Goal: Task Accomplishment & Management: Manage account settings

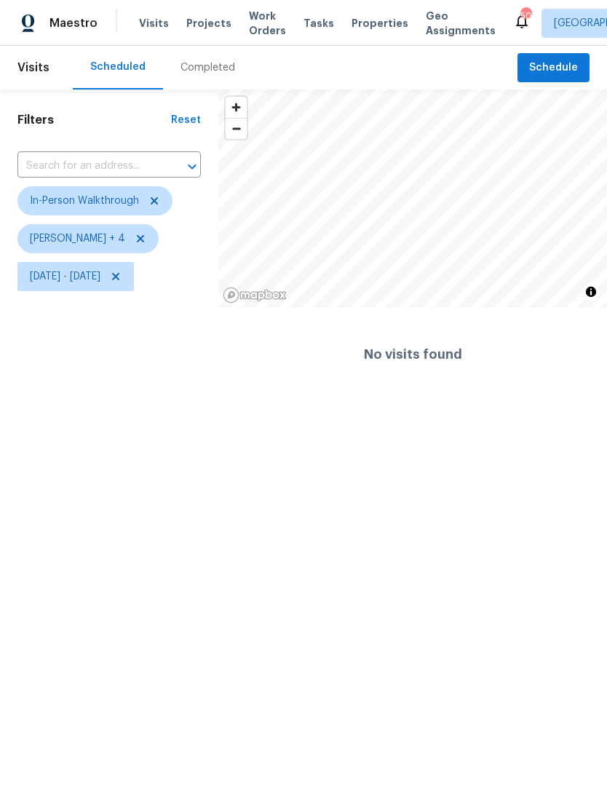
click at [254, 20] on span "Work Orders" at bounding box center [267, 23] width 37 height 29
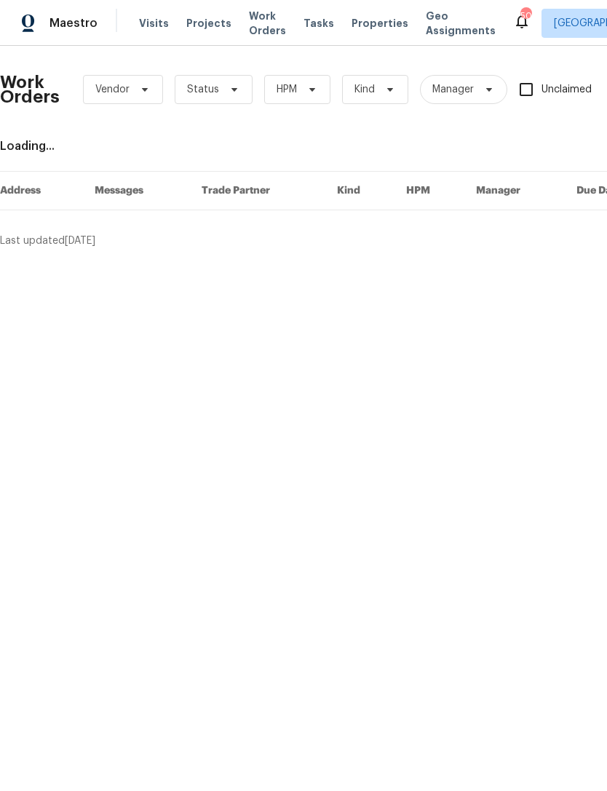
click at [379, 23] on span "Properties" at bounding box center [380, 23] width 57 height 15
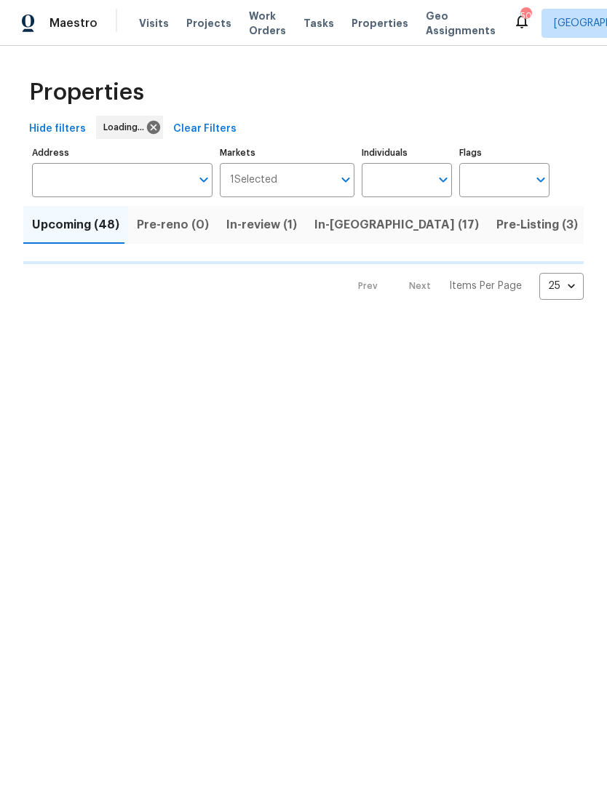
click at [422, 173] on input "Individuals" at bounding box center [396, 180] width 68 height 34
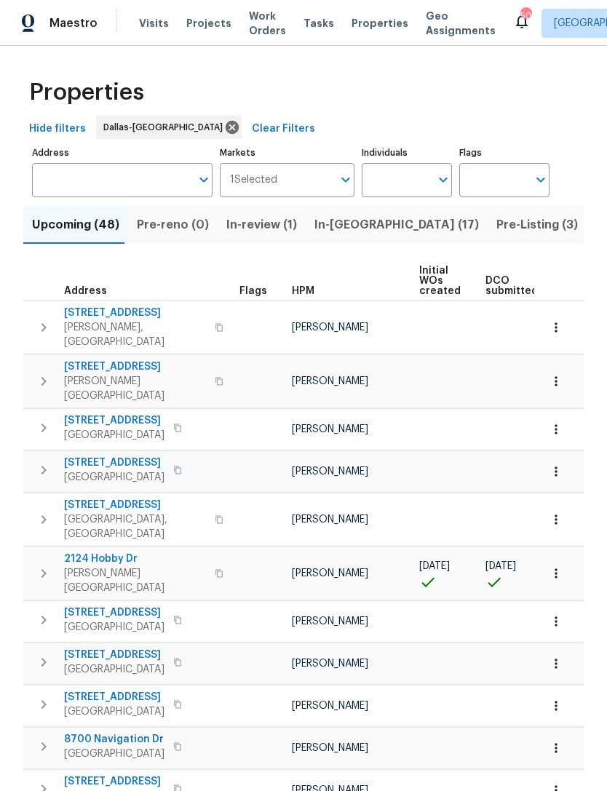
click at [424, 184] on input "Individuals" at bounding box center [396, 180] width 68 height 34
type input "[PERSON_NAME]"
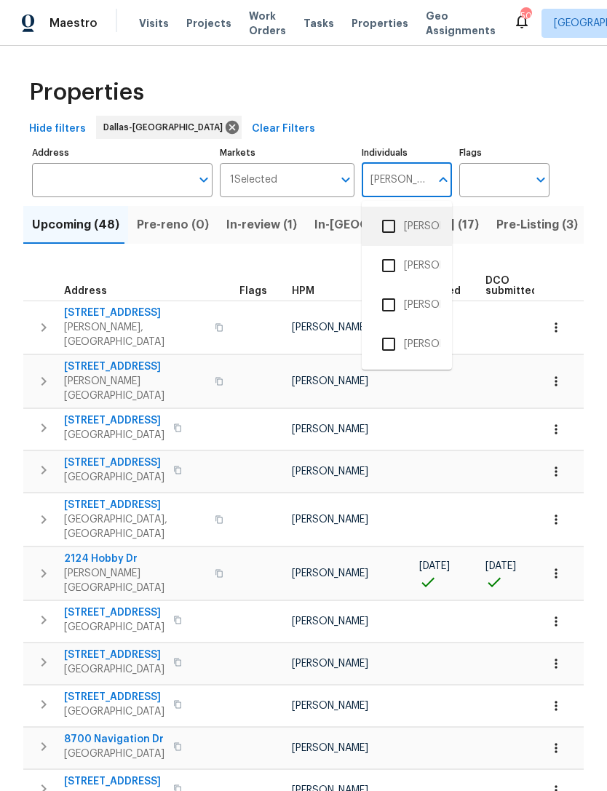
click at [416, 227] on li "[PERSON_NAME]" at bounding box center [406, 226] width 67 height 31
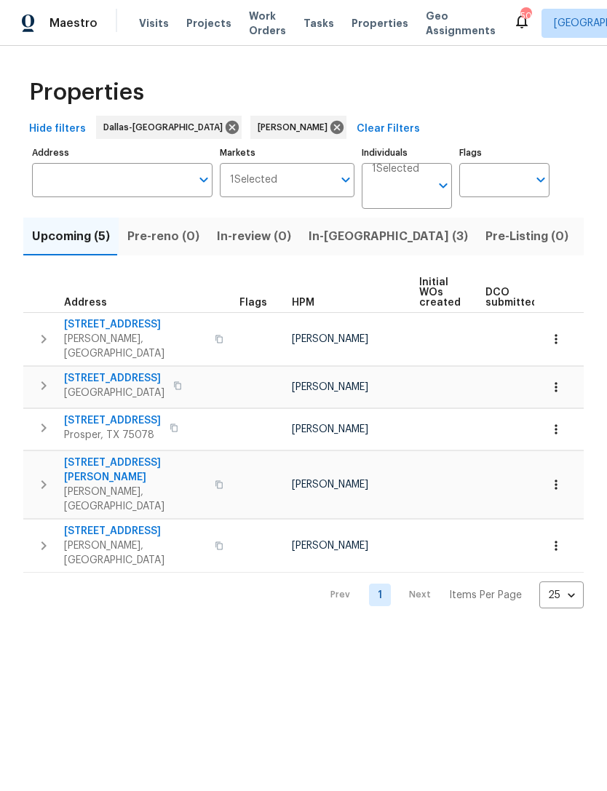
click at [331, 223] on button "In-[GEOGRAPHIC_DATA] (3)" at bounding box center [388, 237] width 177 height 38
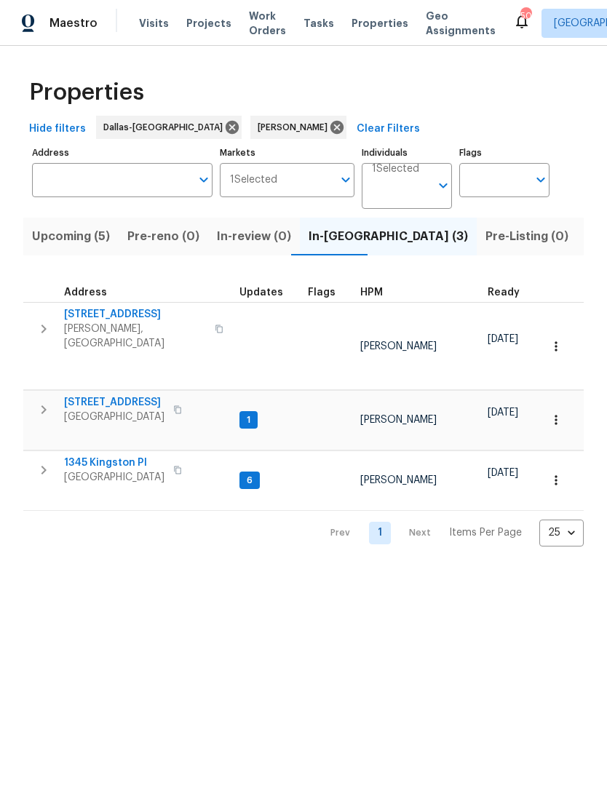
click at [105, 456] on span "1345 Kingston Pl" at bounding box center [114, 463] width 100 height 15
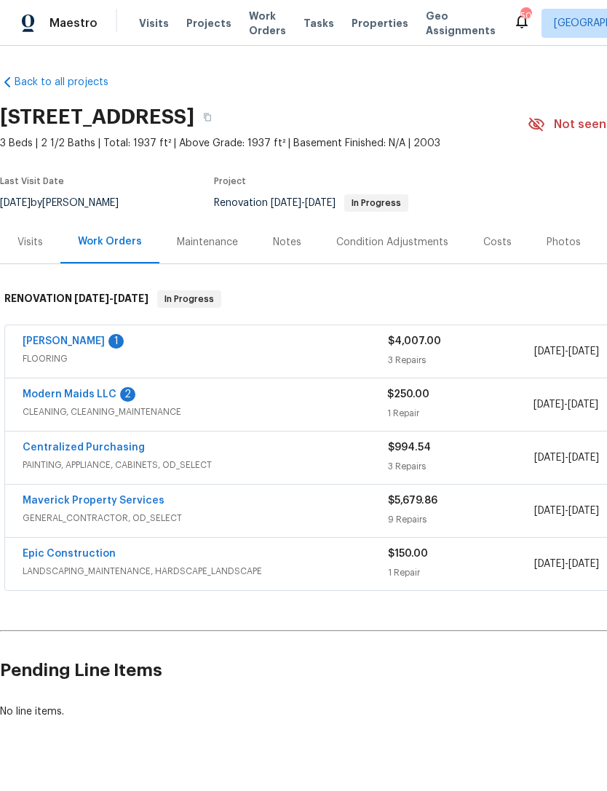
click at [280, 235] on div "Notes" at bounding box center [287, 242] width 28 height 15
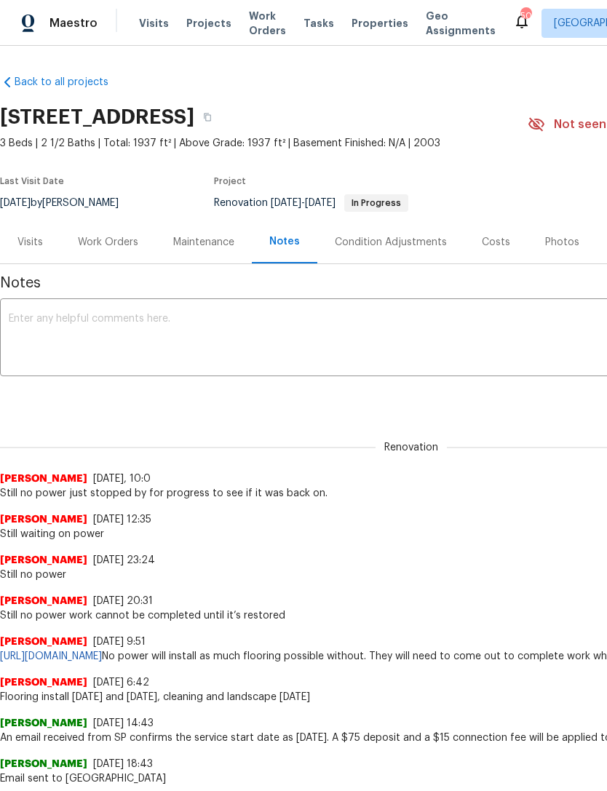
click at [389, 330] on textarea at bounding box center [411, 339] width 805 height 51
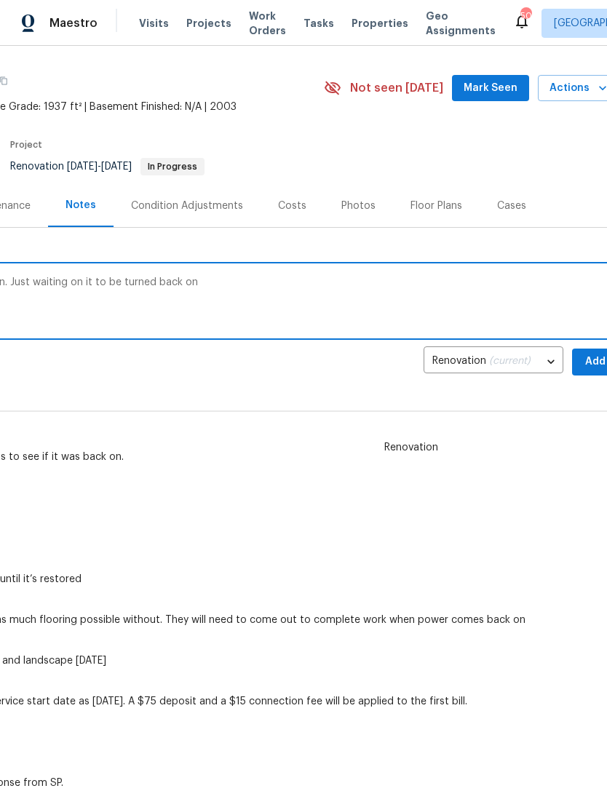
scroll to position [41, 215]
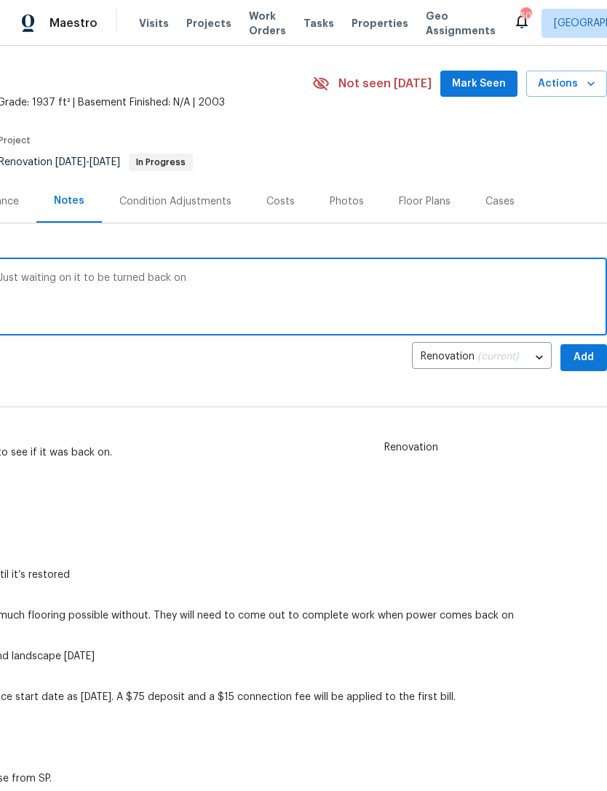
type textarea "Paperwork for power was finally turned in. Just waiting on it to be turned back…"
click at [577, 365] on span "Add" at bounding box center [583, 358] width 23 height 18
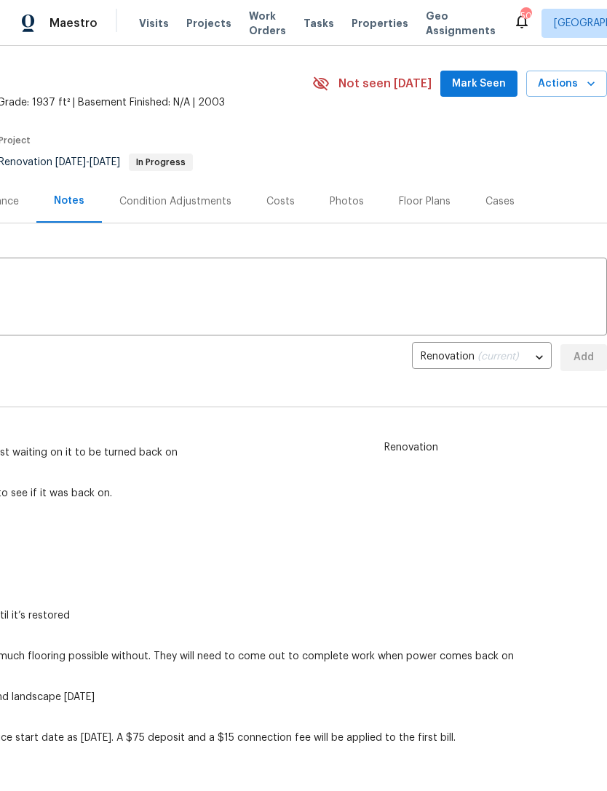
click at [499, 76] on span "Mark Seen" at bounding box center [479, 84] width 54 height 18
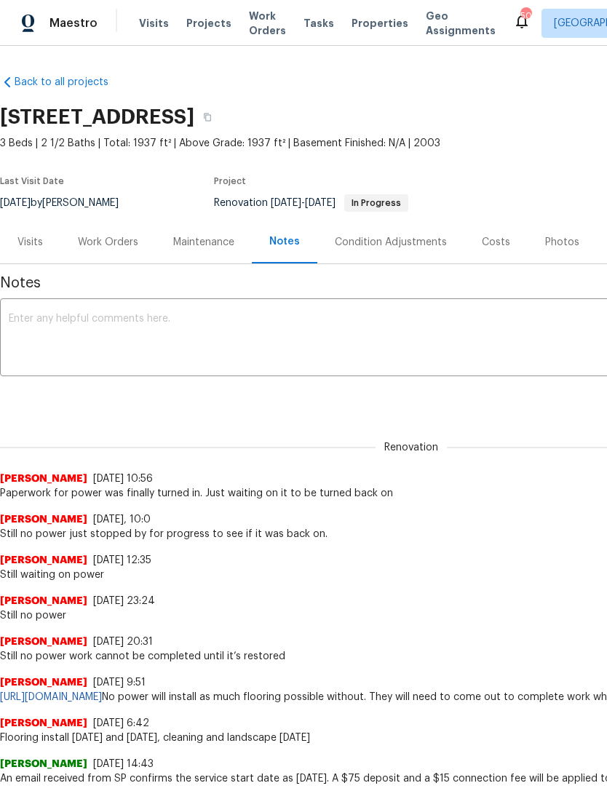
scroll to position [0, 0]
click at [304, 30] on div "Tasks" at bounding box center [319, 23] width 31 height 15
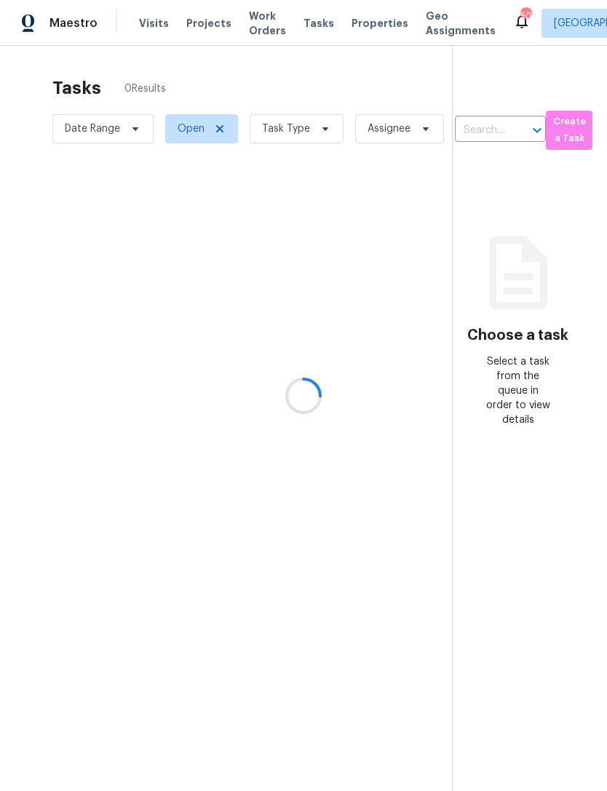
click at [357, 24] on div at bounding box center [303, 395] width 607 height 791
click at [362, 25] on div at bounding box center [303, 395] width 607 height 791
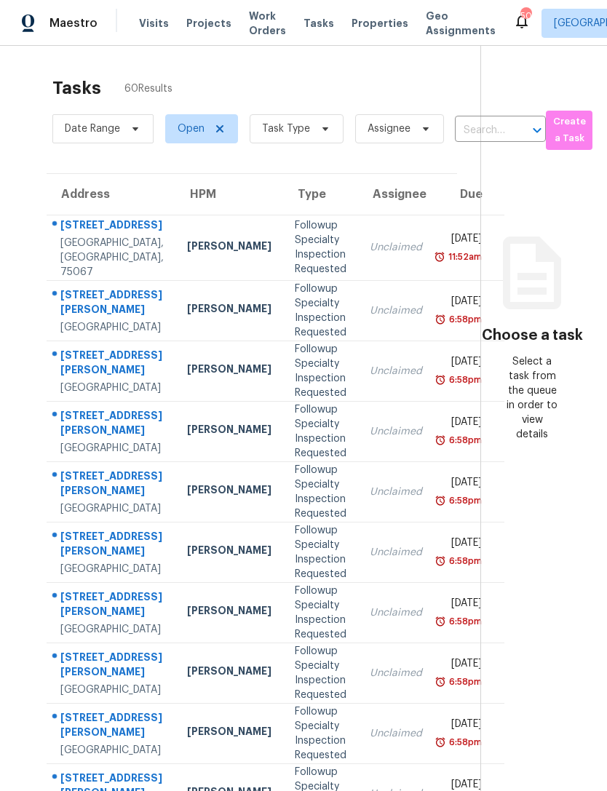
click at [259, 36] on span "Work Orders" at bounding box center [267, 23] width 37 height 29
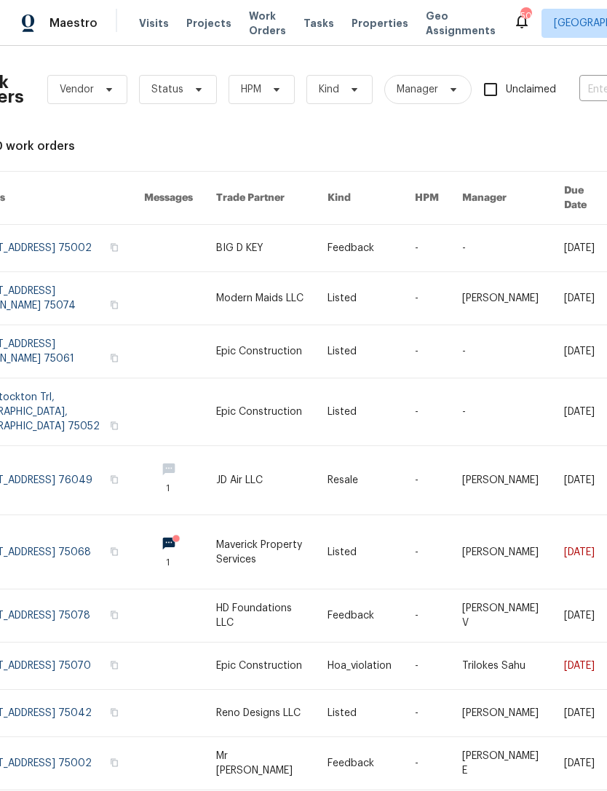
scroll to position [0, 92]
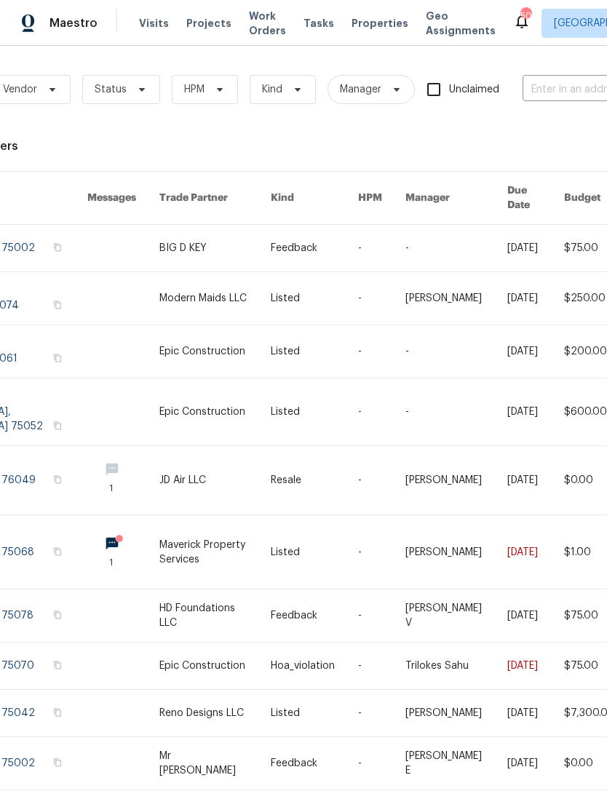
click at [542, 100] on input "text" at bounding box center [596, 90] width 146 height 23
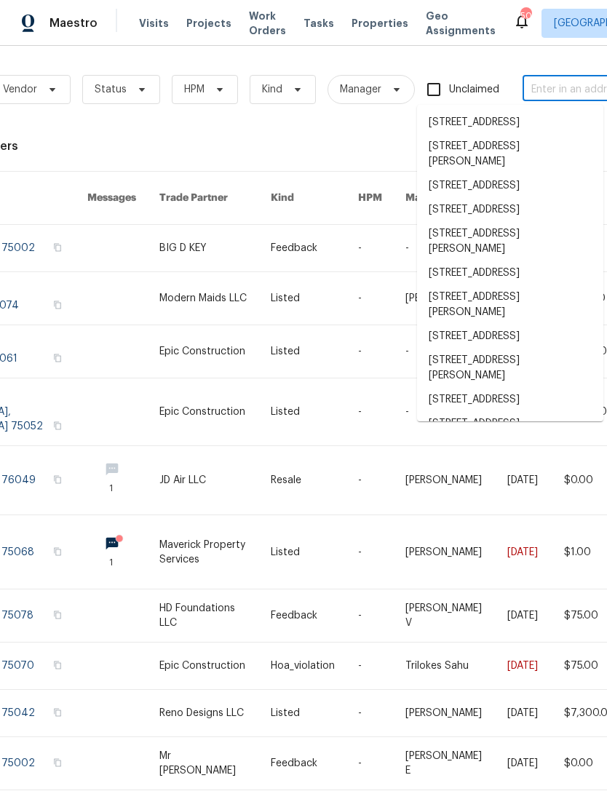
click at [357, 30] on span "Properties" at bounding box center [380, 23] width 57 height 15
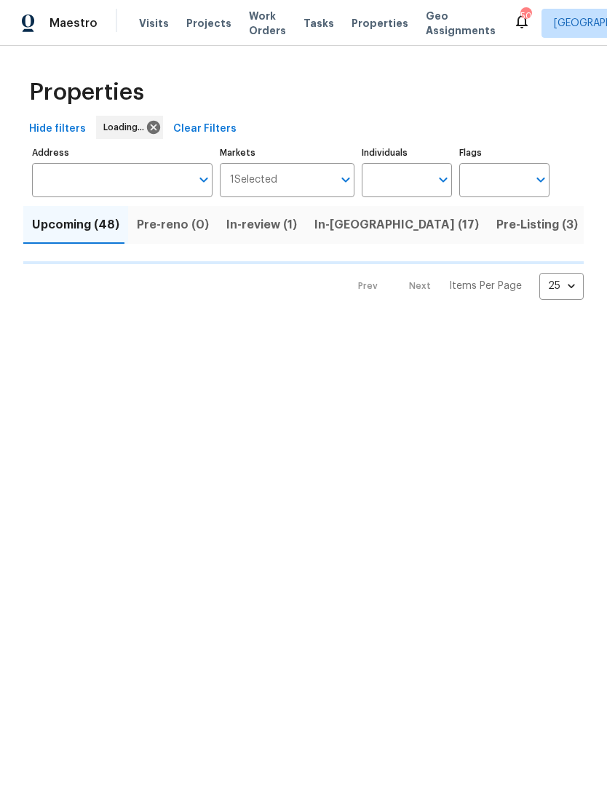
click at [407, 183] on input "Individuals" at bounding box center [396, 180] width 68 height 34
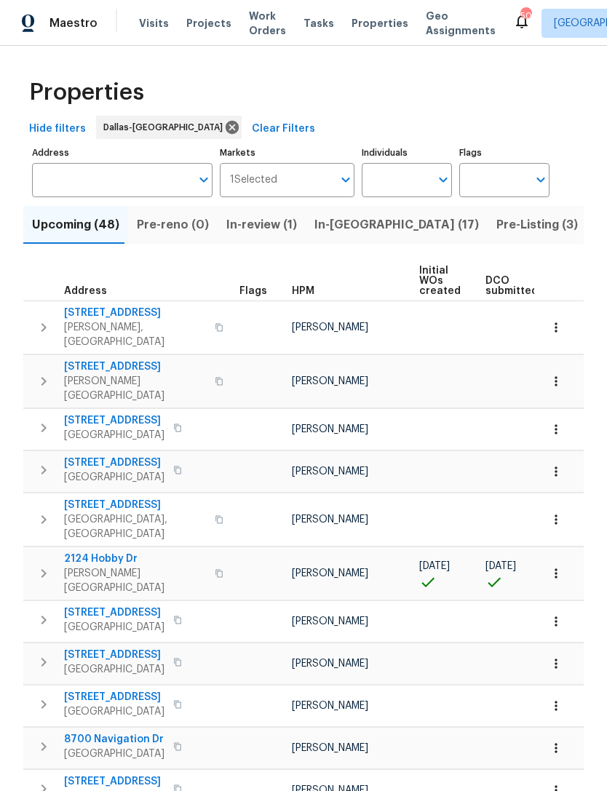
click at [401, 175] on input "Individuals" at bounding box center [396, 180] width 68 height 34
type input "[PERSON_NAME]"
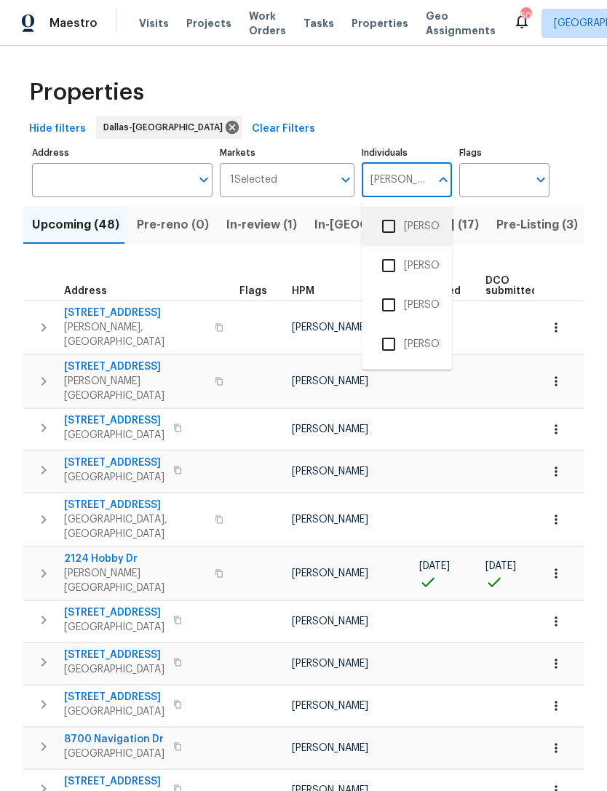
click at [421, 226] on li "[PERSON_NAME]" at bounding box center [406, 226] width 67 height 31
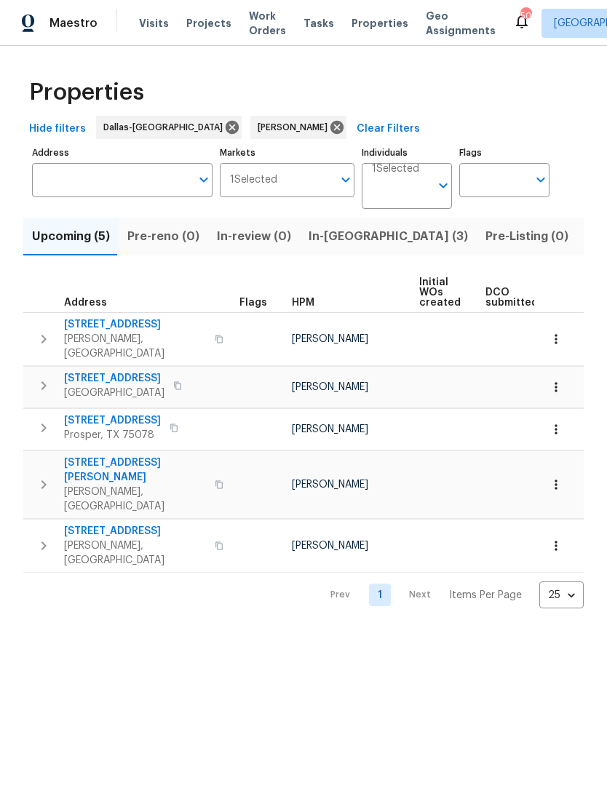
click at [322, 247] on span "In-[GEOGRAPHIC_DATA] (3)" at bounding box center [388, 236] width 159 height 20
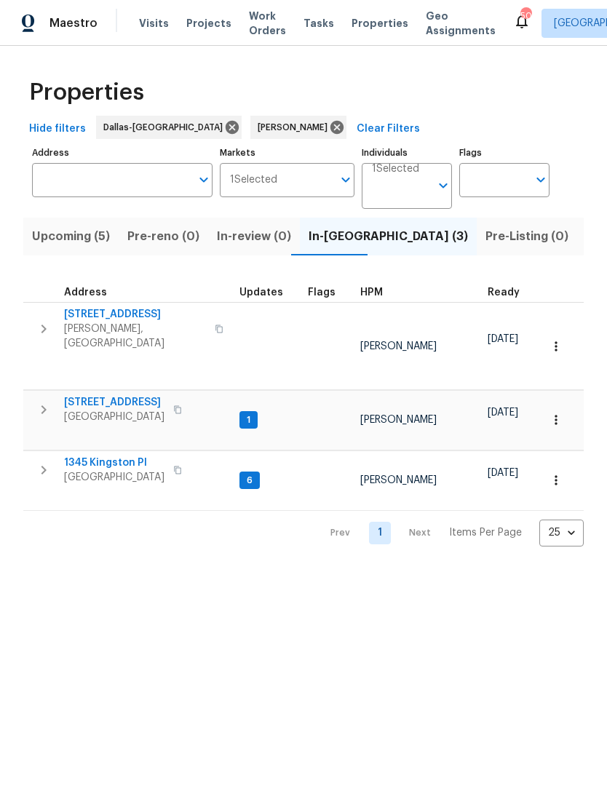
click at [123, 324] on span "[PERSON_NAME], [GEOGRAPHIC_DATA]" at bounding box center [135, 336] width 142 height 29
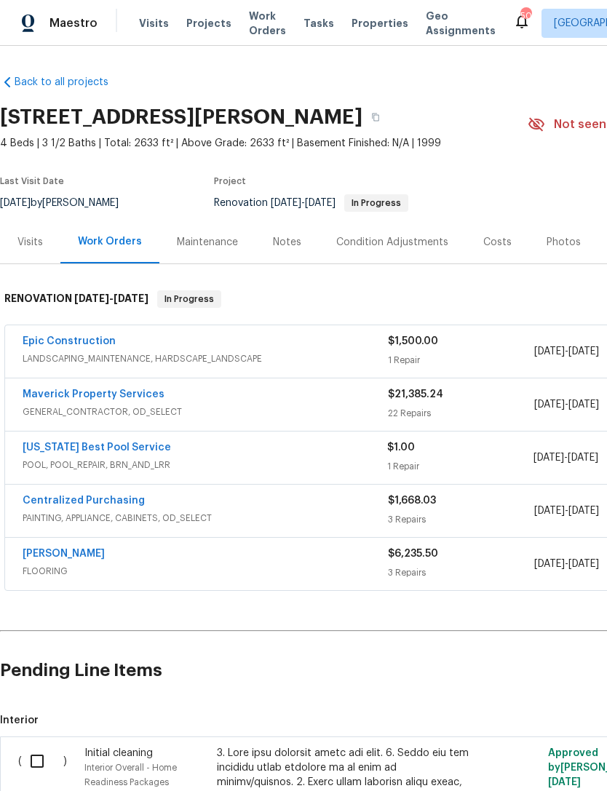
click at [302, 247] on div "Notes" at bounding box center [287, 242] width 63 height 43
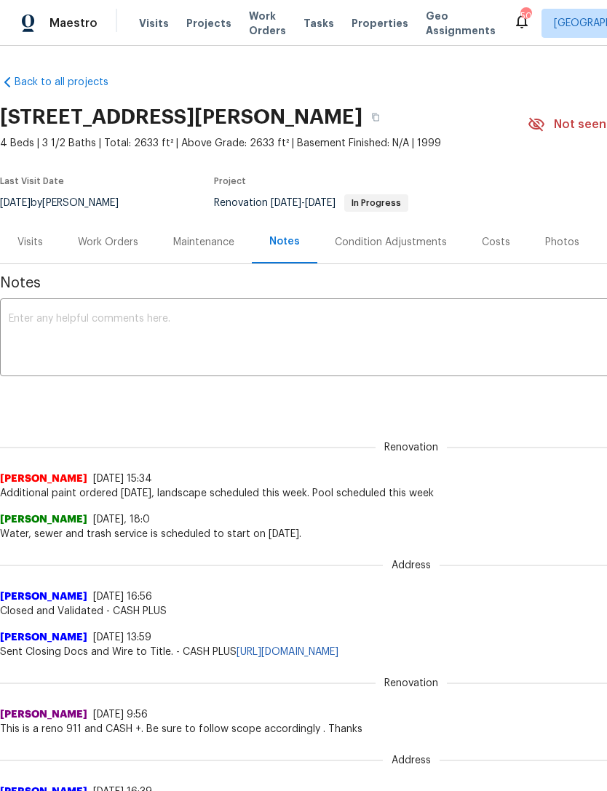
click at [352, 353] on textarea at bounding box center [411, 339] width 805 height 51
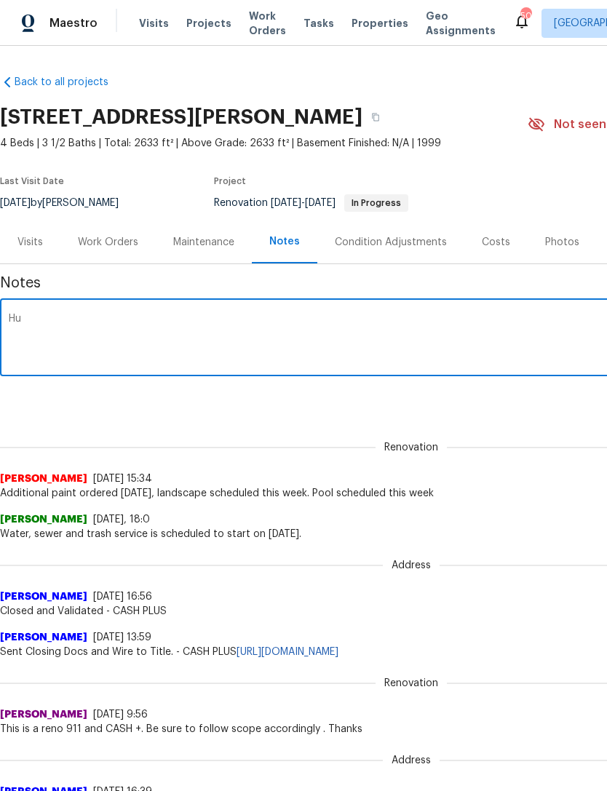
type textarea "H"
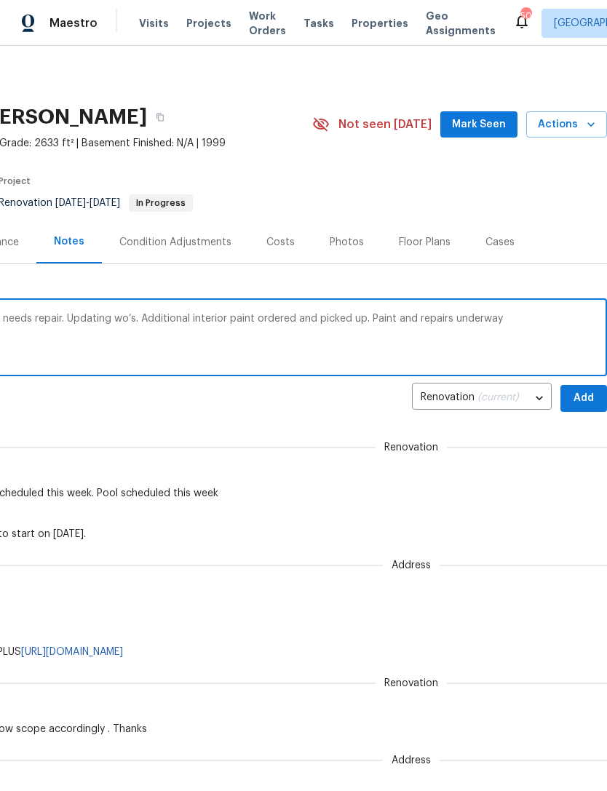
type textarea "Huge archway at entry has damaged brick, needs repair. Updating wo’s. Additiona…"
click at [582, 411] on button "Add" at bounding box center [584, 398] width 47 height 27
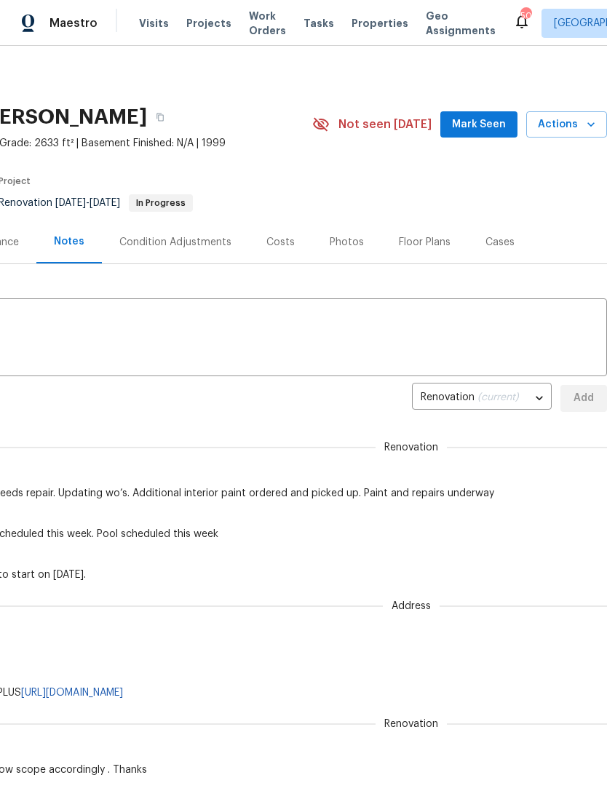
click at [470, 137] on button "Mark Seen" at bounding box center [478, 124] width 77 height 27
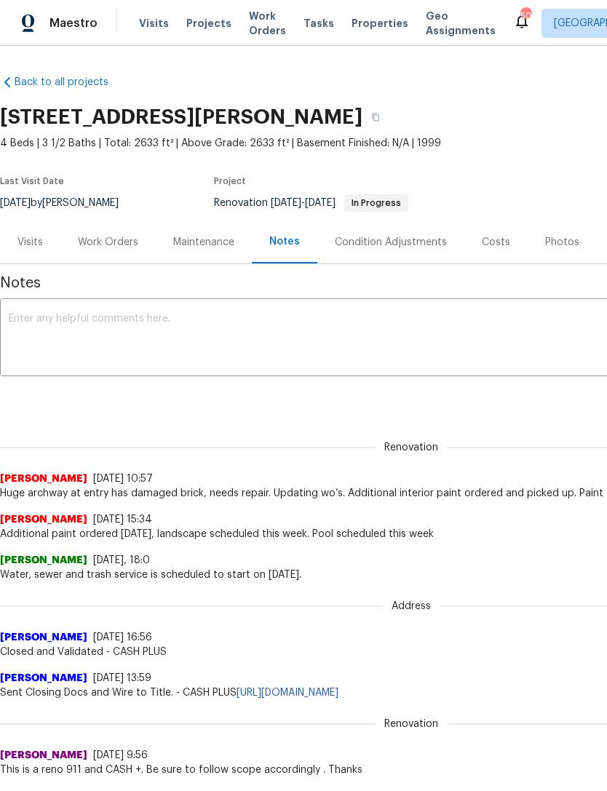
scroll to position [0, 0]
click at [116, 240] on div "Work Orders" at bounding box center [108, 242] width 60 height 15
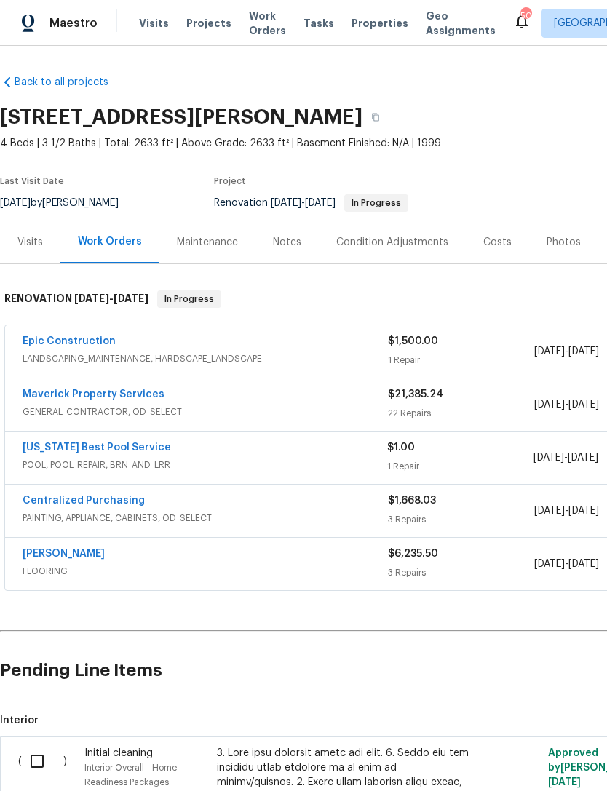
click at [130, 397] on link "Maverick Property Services" at bounding box center [94, 394] width 142 height 10
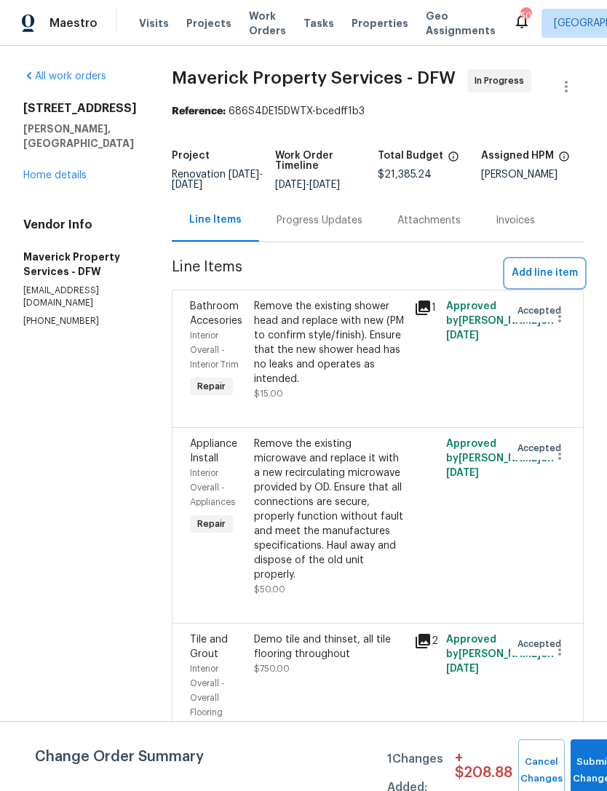
click at [569, 282] on span "Add line item" at bounding box center [545, 273] width 66 height 18
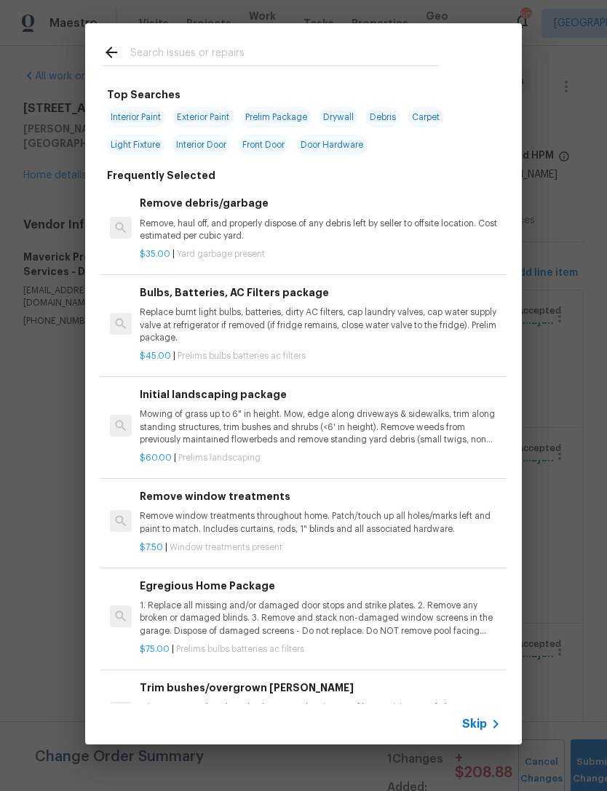
click at [323, 59] on input "text" at bounding box center [284, 55] width 309 height 22
type input "Brick"
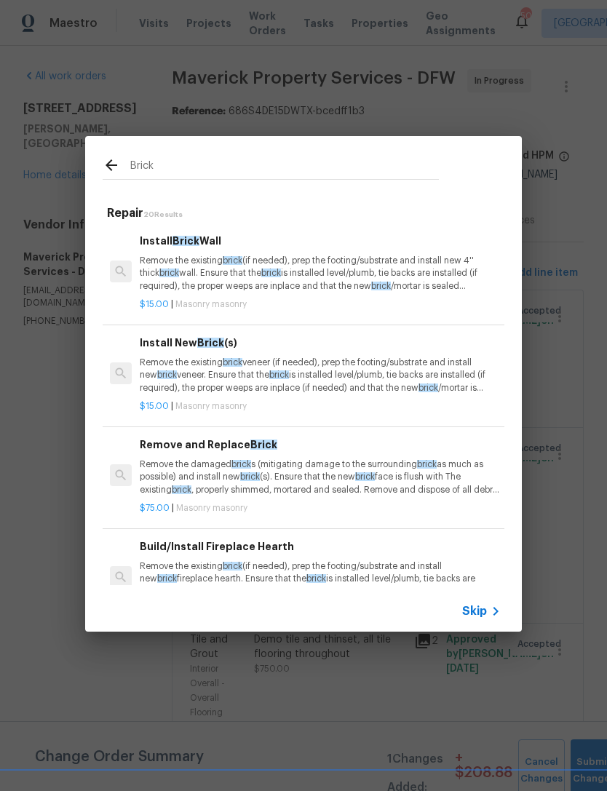
click at [357, 371] on p "Remove the existing brick veneer (if needed), prep the footing/substrate and in…" at bounding box center [320, 375] width 361 height 37
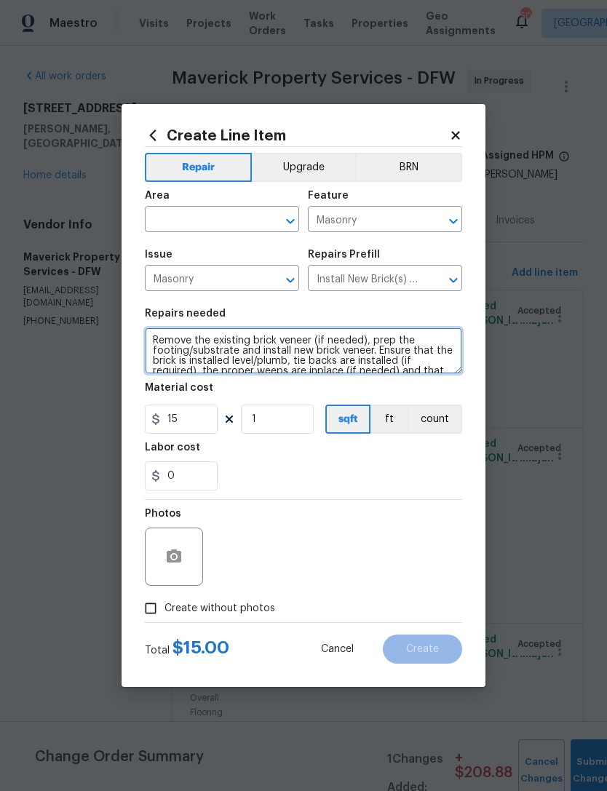
click at [306, 374] on textarea "Remove the existing brick veneer (if needed), prep the footing/substrate and in…" at bounding box center [303, 351] width 317 height 47
click at [245, 337] on textarea "Remove the existing brick veneer (if needed), prep the footing/substrate and in…" at bounding box center [303, 351] width 317 height 47
click at [245, 336] on textarea "Remove the existing brick veneer (if needed), prep the footing/substrate and in…" at bounding box center [303, 351] width 317 height 47
click at [258, 353] on textarea "Remove the existing brick veneer (if needed), prep the footing/substrate and in…" at bounding box center [303, 351] width 317 height 47
click at [258, 352] on textarea "Remove the existing brick veneer (if needed), prep the footing/substrate and in…" at bounding box center [303, 351] width 317 height 47
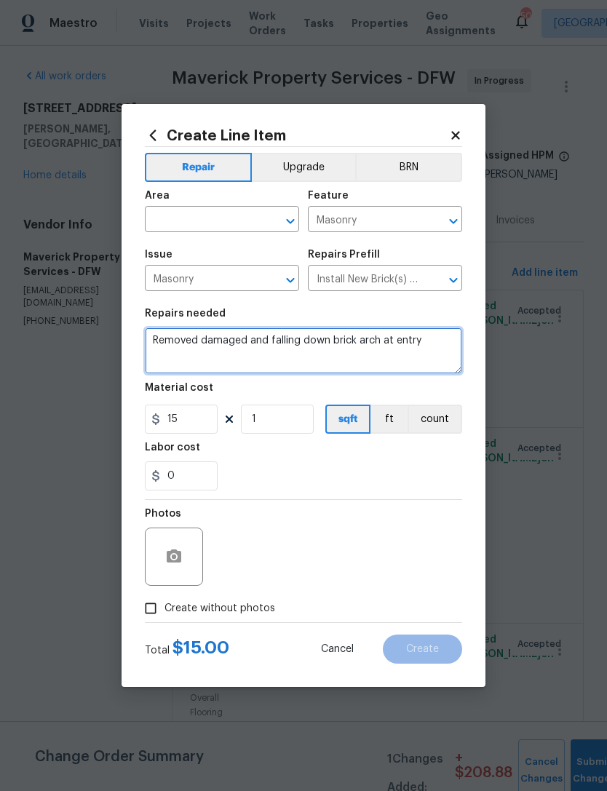
type textarea "Removed damaged and falling down brick arch at entry"
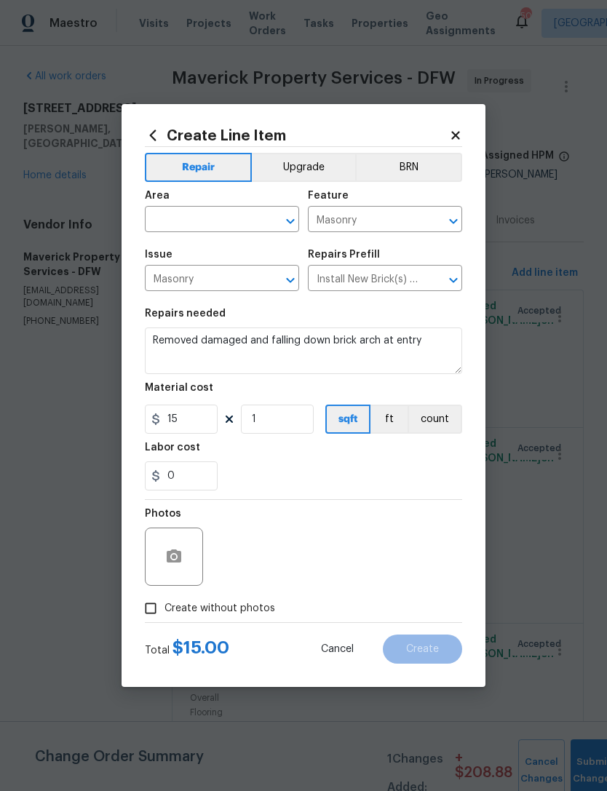
click at [252, 215] on input "text" at bounding box center [202, 221] width 114 height 23
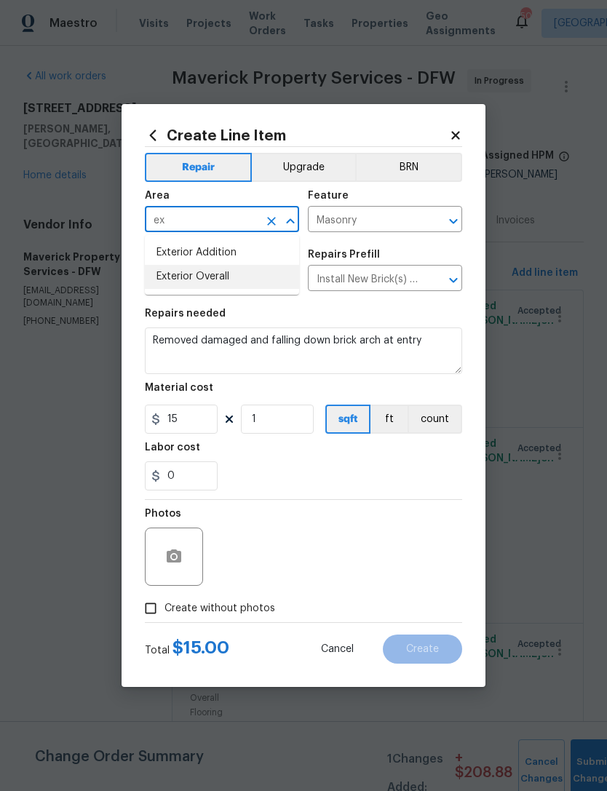
click at [266, 283] on li "Exterior Overall" at bounding box center [222, 277] width 154 height 24
type input "Exterior Overall"
click at [211, 406] on input "15" at bounding box center [181, 419] width 73 height 29
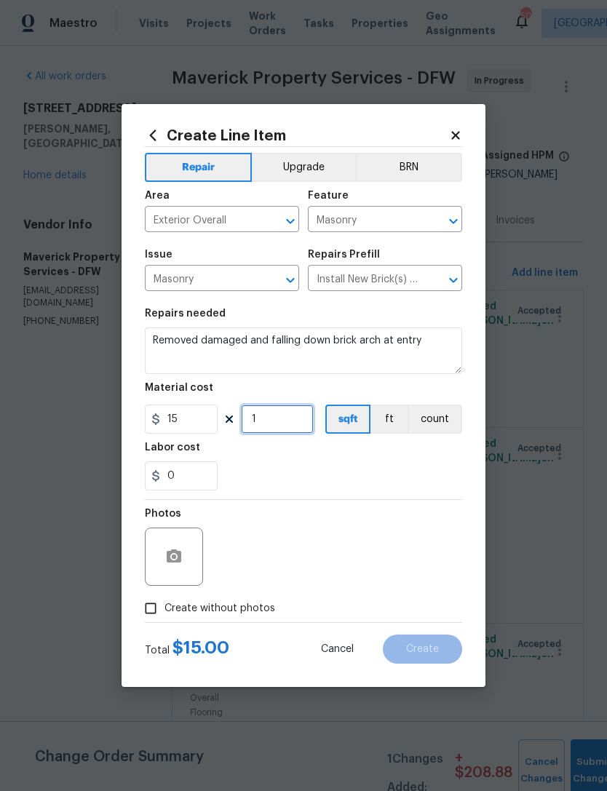
click at [287, 425] on input "1" at bounding box center [277, 419] width 73 height 29
click at [199, 419] on input "15" at bounding box center [181, 419] width 73 height 29
type input "4800"
click at [387, 490] on div "0" at bounding box center [303, 476] width 317 height 29
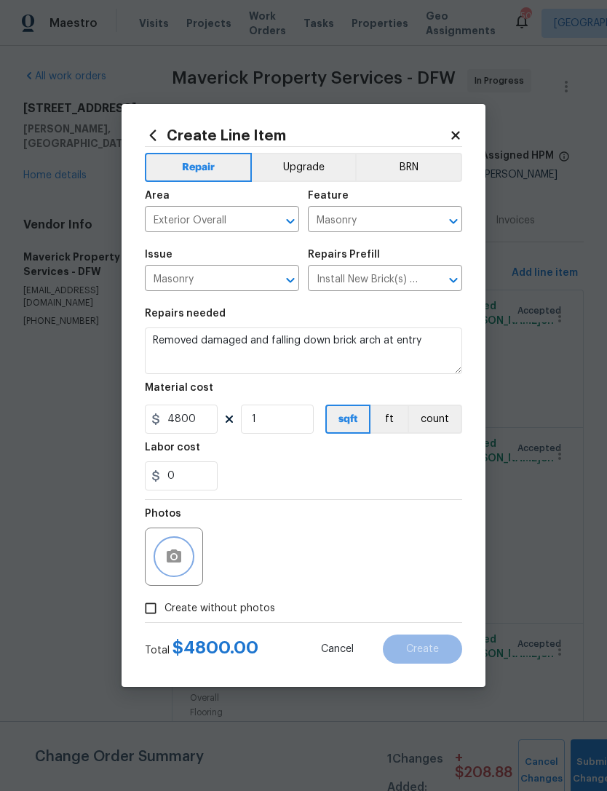
click at [177, 558] on icon "button" at bounding box center [173, 556] width 17 height 17
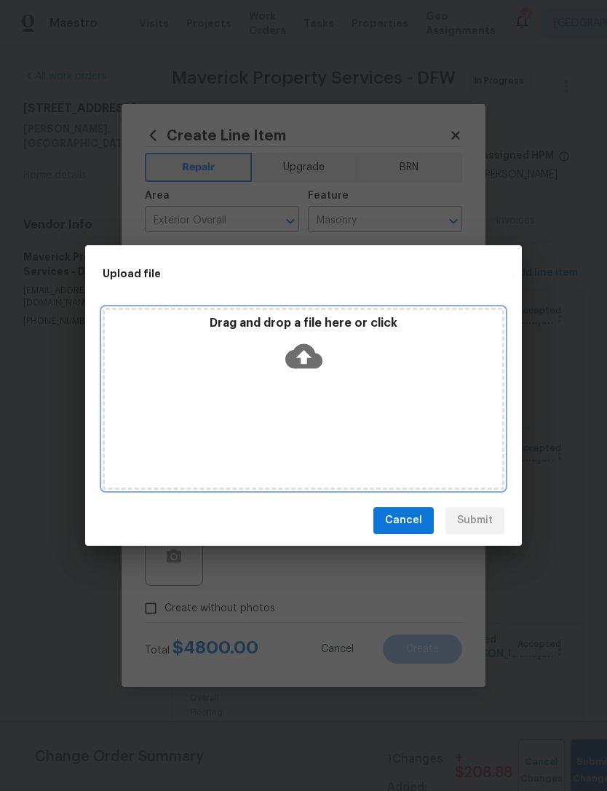
click at [341, 400] on div "Drag and drop a file here or click" at bounding box center [304, 399] width 402 height 182
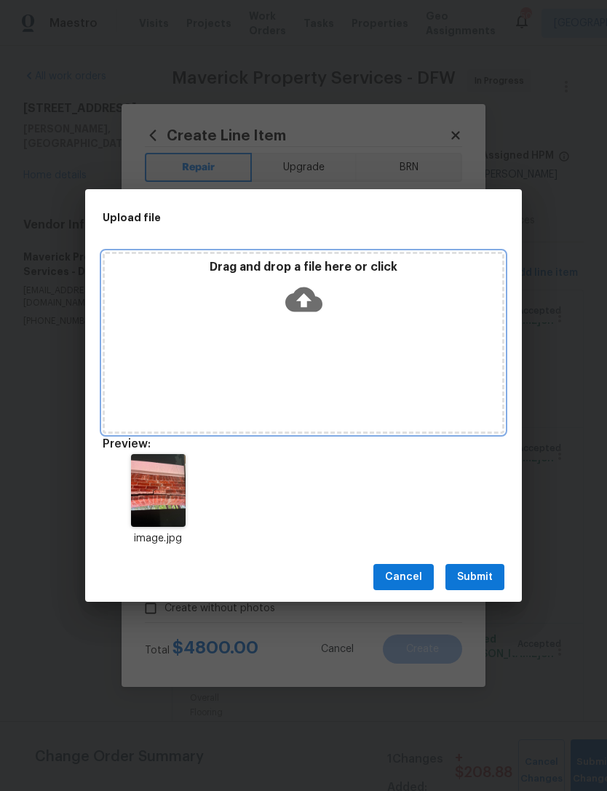
click at [313, 302] on icon at bounding box center [303, 300] width 37 height 25
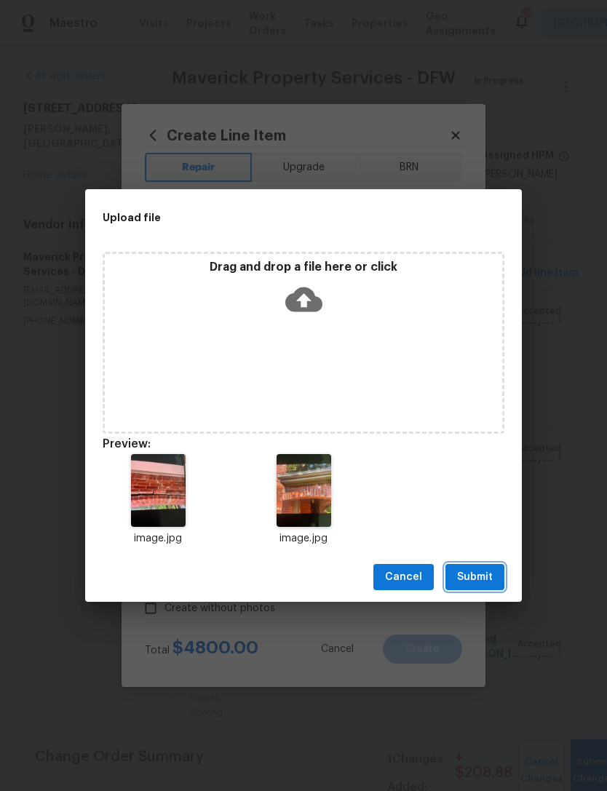
click at [492, 577] on span "Submit" at bounding box center [475, 578] width 36 height 18
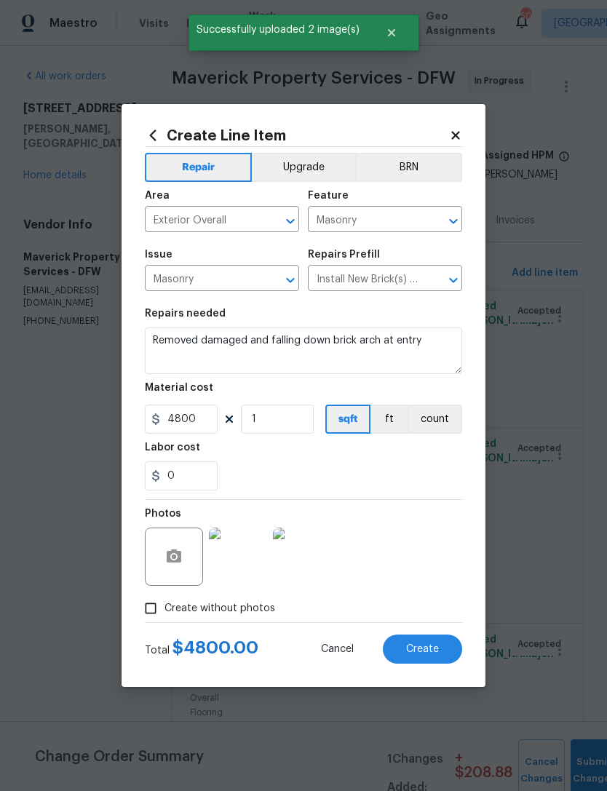
click at [451, 652] on button "Create" at bounding box center [422, 649] width 79 height 29
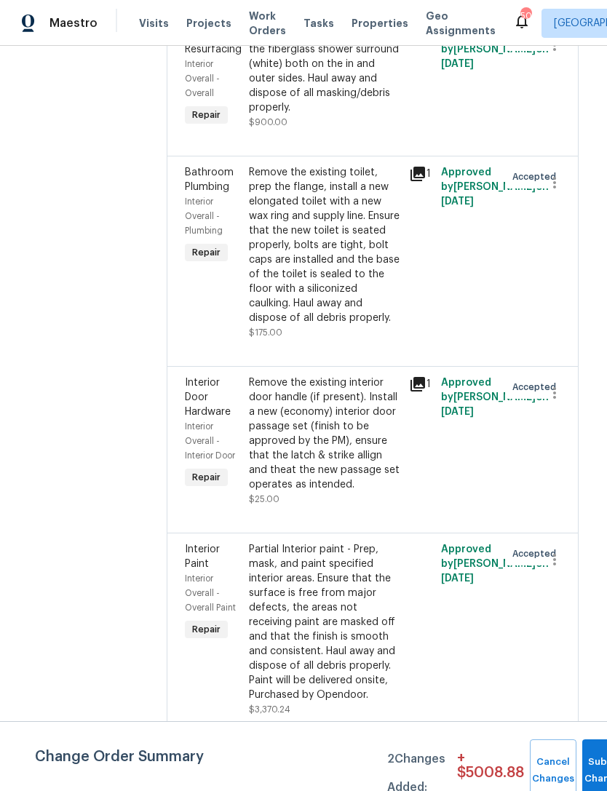
scroll to position [2346, 7]
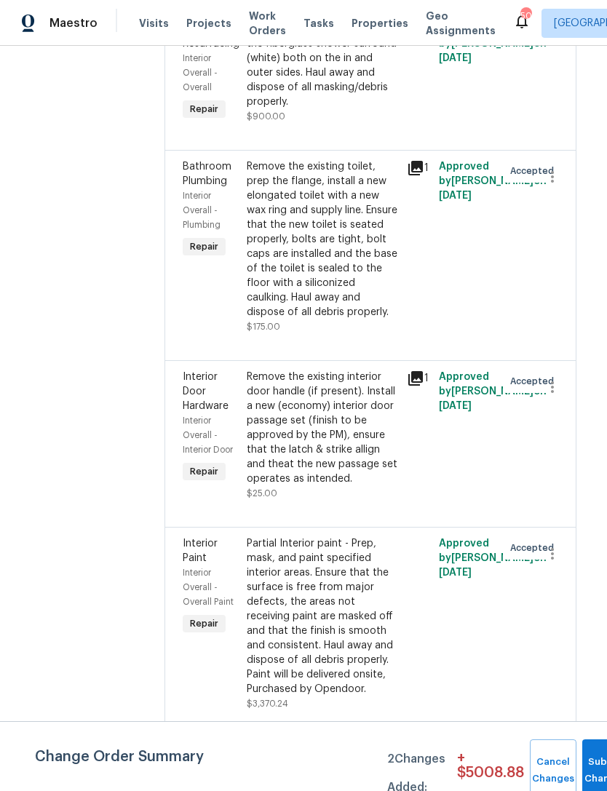
click at [371, 109] on div "Prep, mask, clean and reglaze the fiberglass shower surround (white) both on th…" at bounding box center [322, 65] width 151 height 87
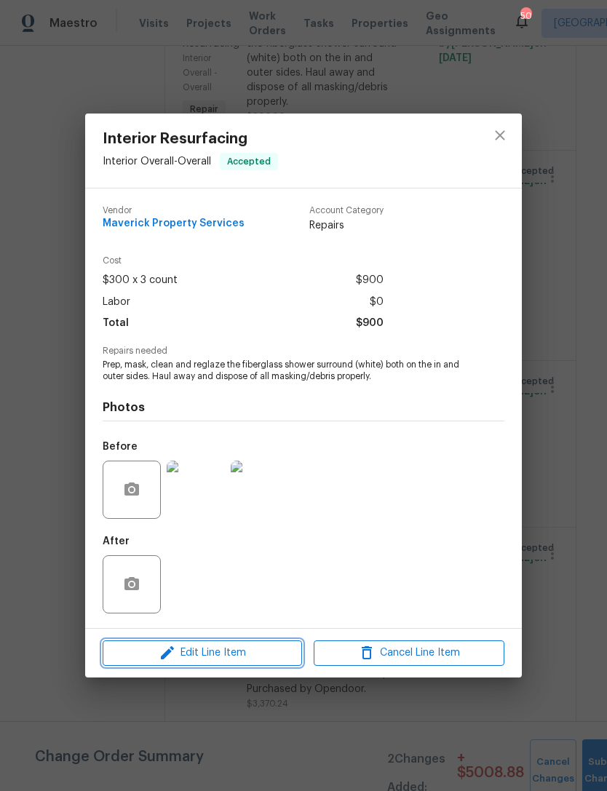
click at [277, 653] on span "Edit Line Item" at bounding box center [202, 653] width 191 height 18
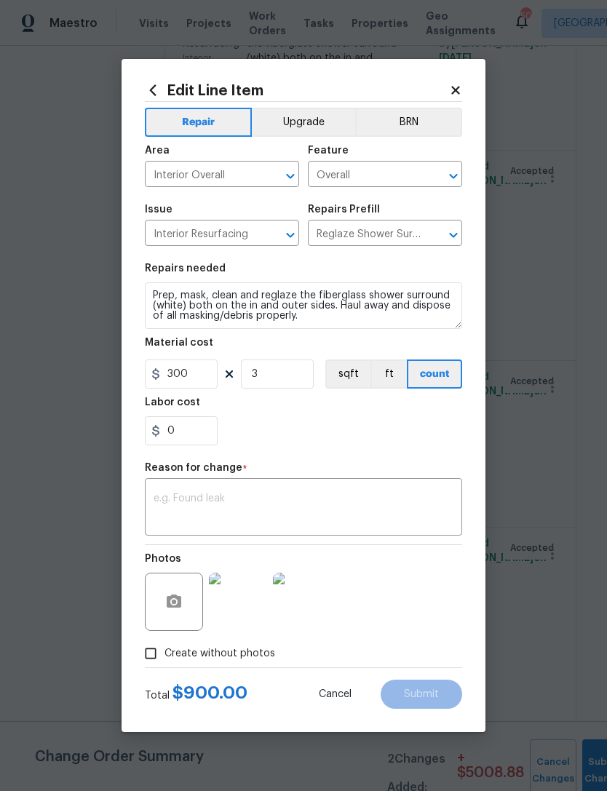
click at [382, 236] on input "Reglaze Shower Surround $300.00" at bounding box center [365, 234] width 114 height 23
click at [242, 253] on span "Issue Interior Resurfacing ​" at bounding box center [222, 225] width 154 height 59
type input "Reglaze Shower Surround $300.00"
click at [261, 238] on button "Clear" at bounding box center [271, 235] width 20 height 20
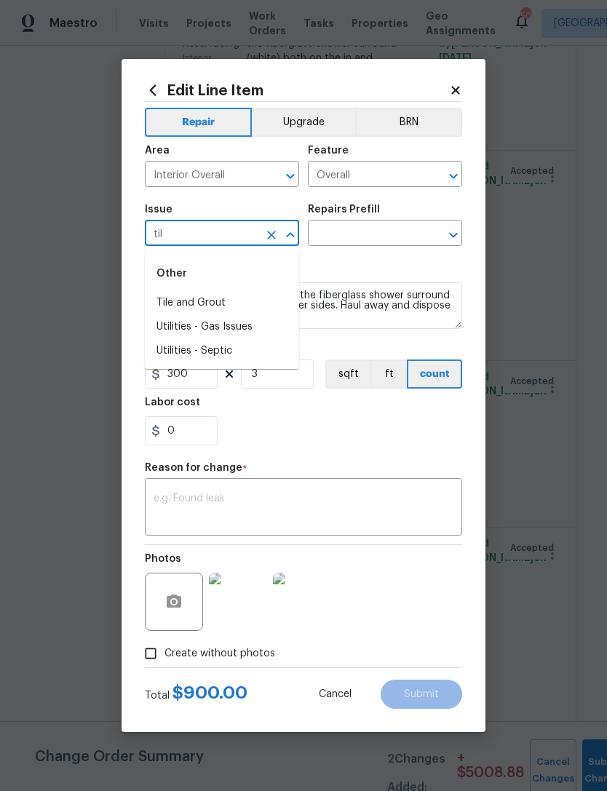
click at [226, 298] on li "Tile and Grout" at bounding box center [222, 303] width 154 height 24
type input "Tile and Grout"
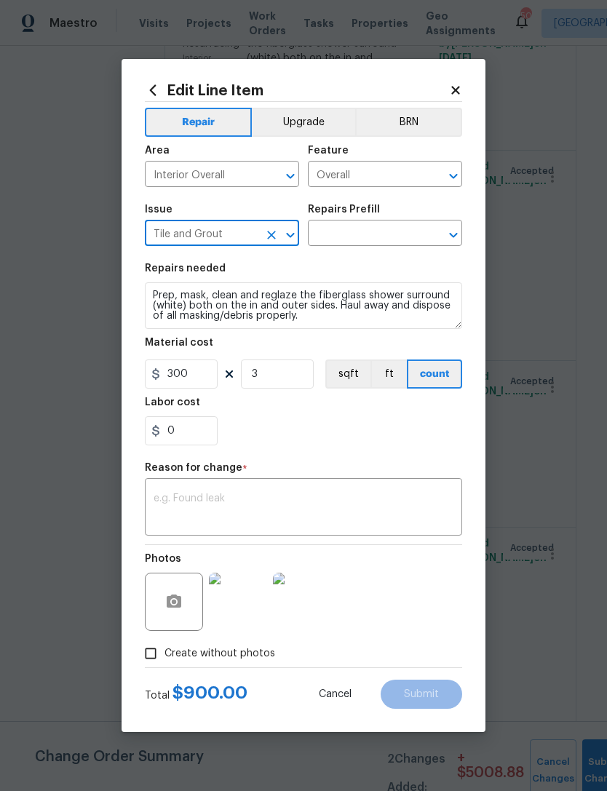
click at [364, 232] on input "text" at bounding box center [365, 234] width 114 height 23
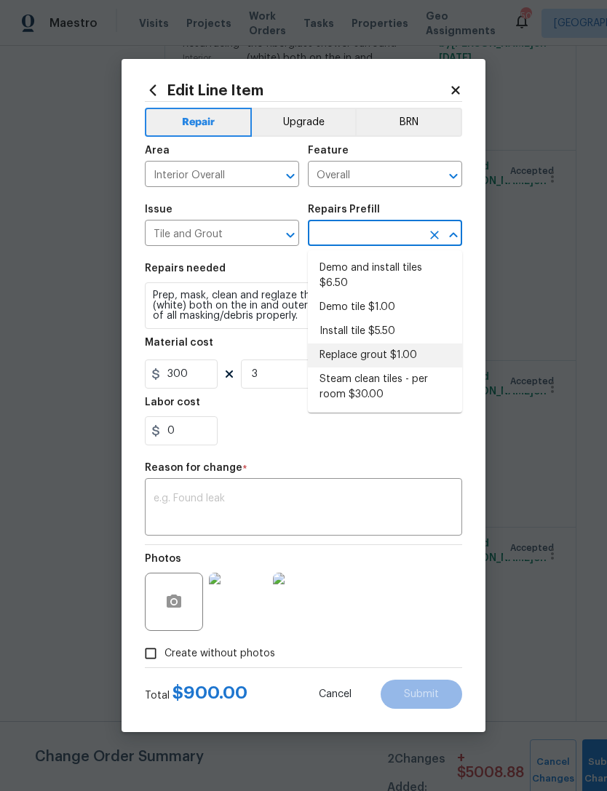
click at [387, 357] on li "Replace grout $1.00" at bounding box center [385, 356] width 154 height 24
type input "Replace grout $1.00"
type input "Overall Flooring"
type textarea "Scrape clean and regrout tile to match existing."
type input "Replace grout $1.00"
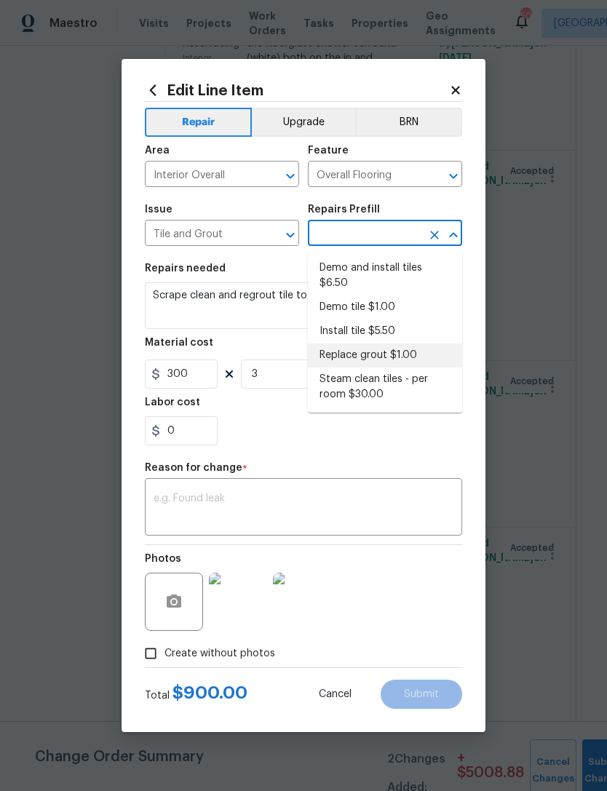
type input "1"
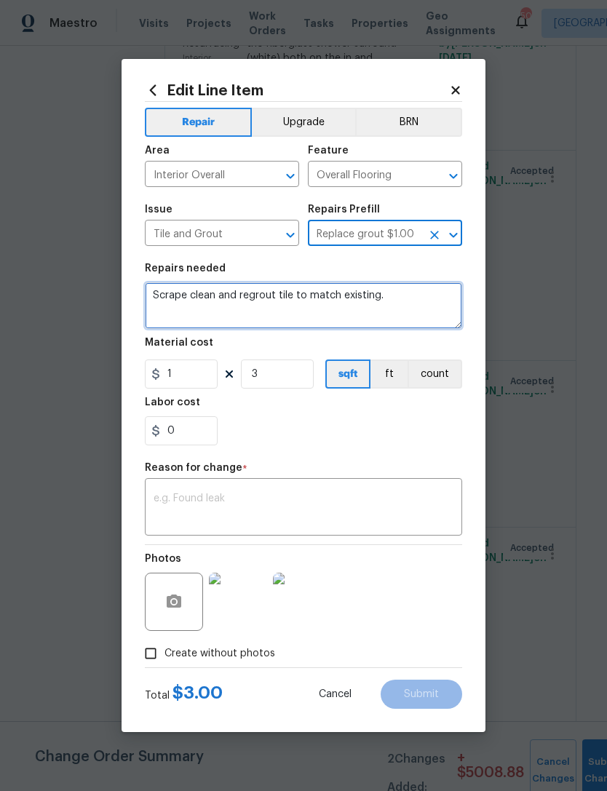
click at [248, 310] on textarea "Scrape clean and regrout tile to match existing." at bounding box center [303, 305] width 317 height 47
click at [247, 309] on textarea "Scrape clean and regrout tile to match existing." at bounding box center [303, 305] width 317 height 47
click at [254, 298] on textarea "Scrape clean and regrout tile to match existing." at bounding box center [303, 305] width 317 height 47
type textarea "Clean and recall all showers and tubs"
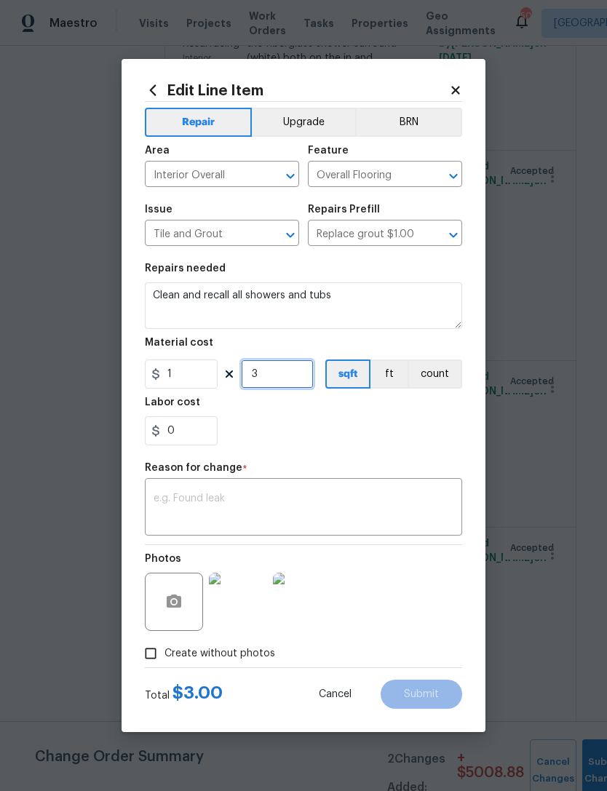
click at [297, 370] on input "3" at bounding box center [277, 374] width 73 height 29
click at [296, 370] on input "3" at bounding box center [277, 374] width 73 height 29
type input "0"
click at [204, 373] on input "1" at bounding box center [181, 374] width 73 height 29
type input "100"
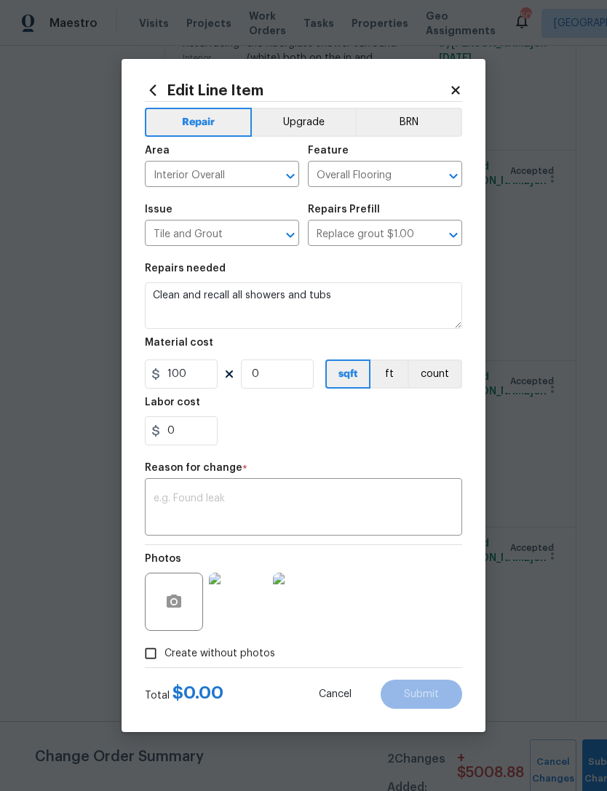
click at [390, 436] on div "0" at bounding box center [303, 430] width 317 height 29
click at [366, 508] on textarea at bounding box center [304, 509] width 300 height 31
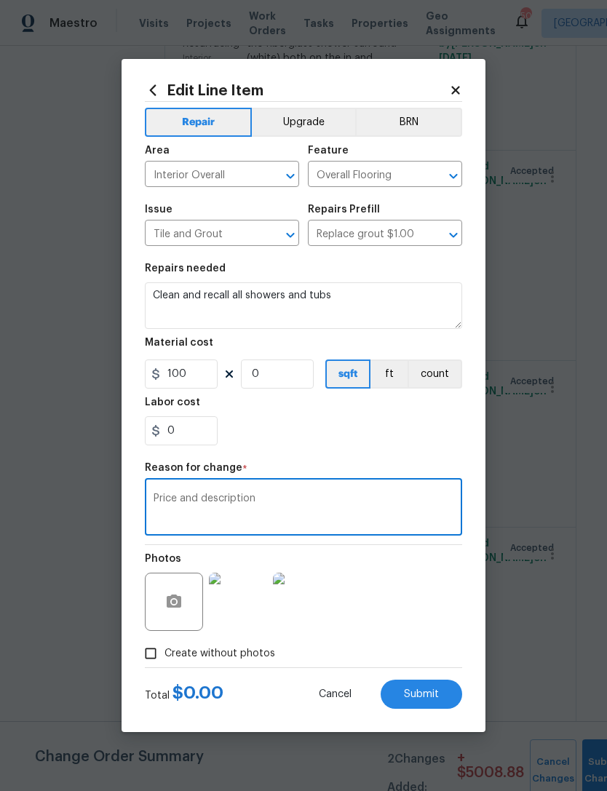
type textarea "Price and description"
click at [191, 381] on input "100" at bounding box center [181, 374] width 73 height 29
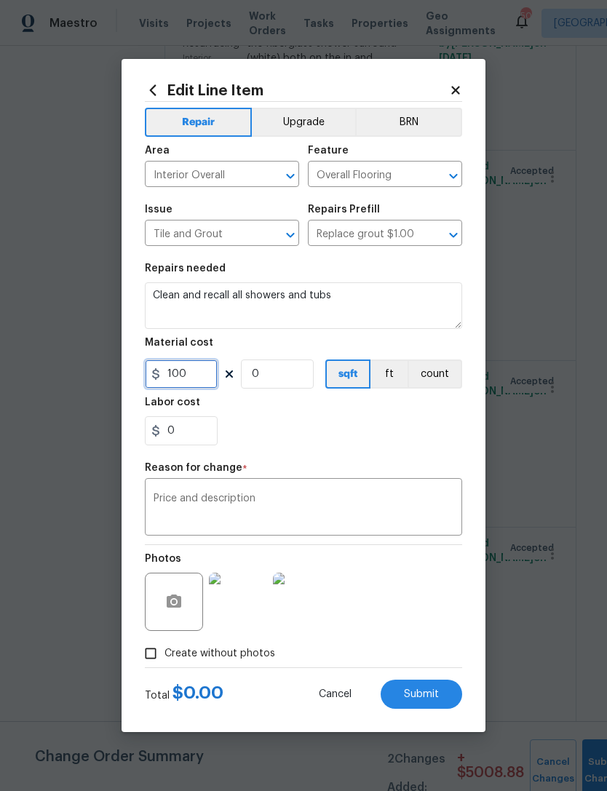
click at [191, 381] on input "100" at bounding box center [181, 374] width 73 height 29
type input "65"
click at [339, 427] on div "0" at bounding box center [303, 430] width 317 height 29
click at [427, 695] on span "Submit" at bounding box center [421, 694] width 35 height 11
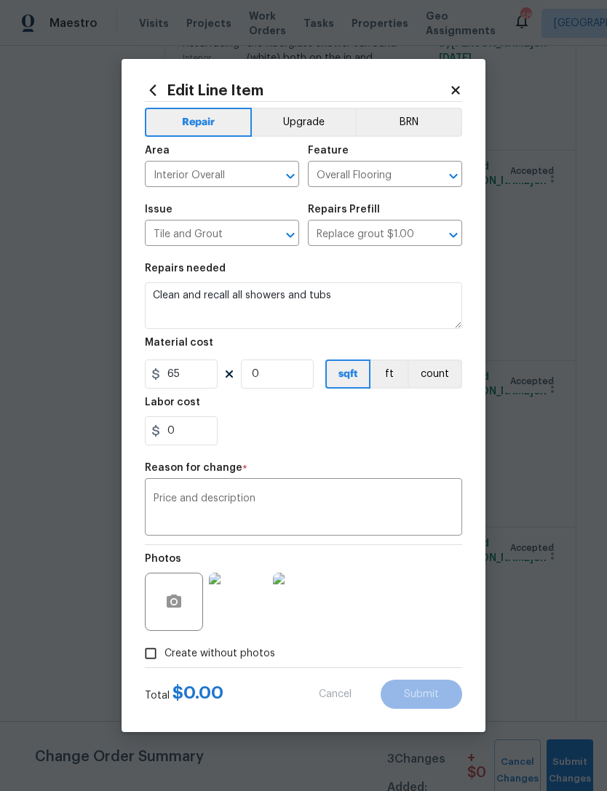
type textarea "Prep, mask, clean and reglaze the fiberglass shower surround (white) both on th…"
type input "3"
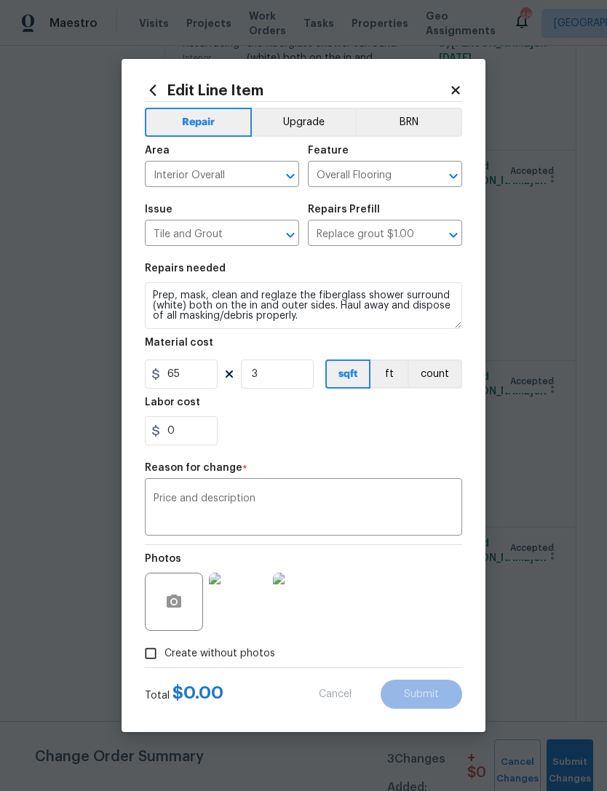
type input "Overall"
type input "Interior Resurfacing"
type input "Reglaze Shower Surround $300.00"
type input "300"
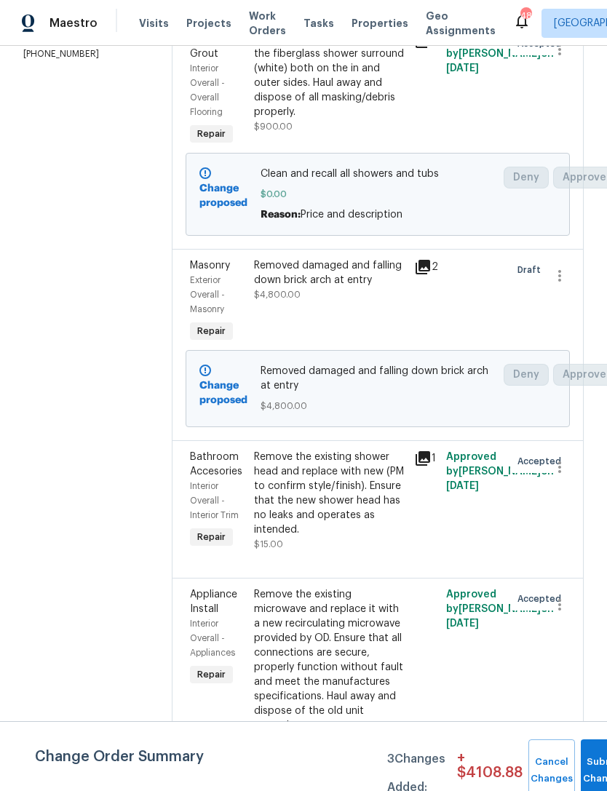
scroll to position [296, -1]
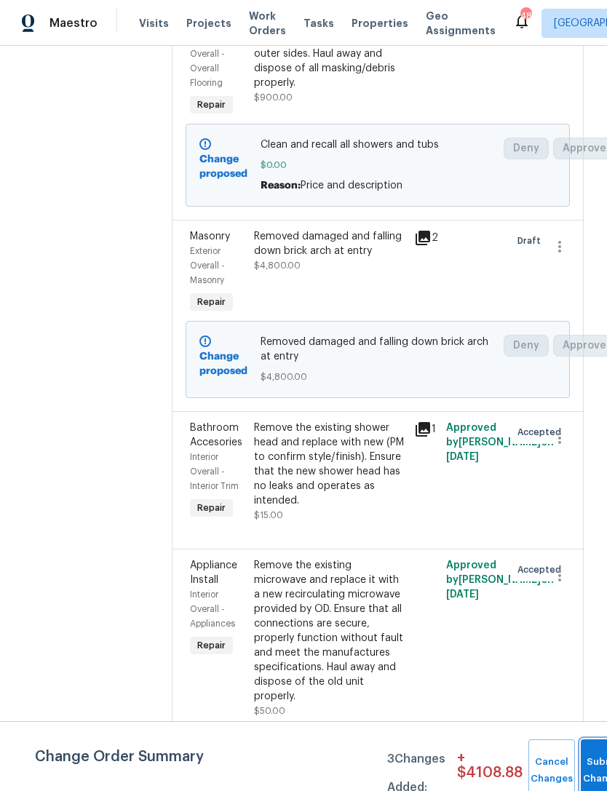
click at [587, 761] on button "Submit Changes" at bounding box center [604, 771] width 47 height 63
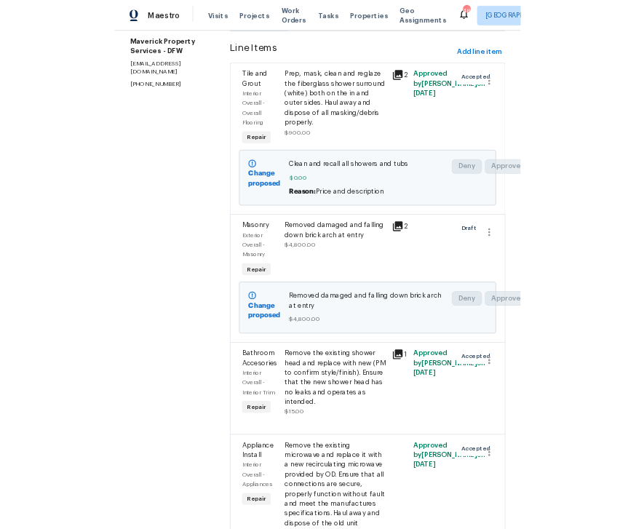
scroll to position [183, 0]
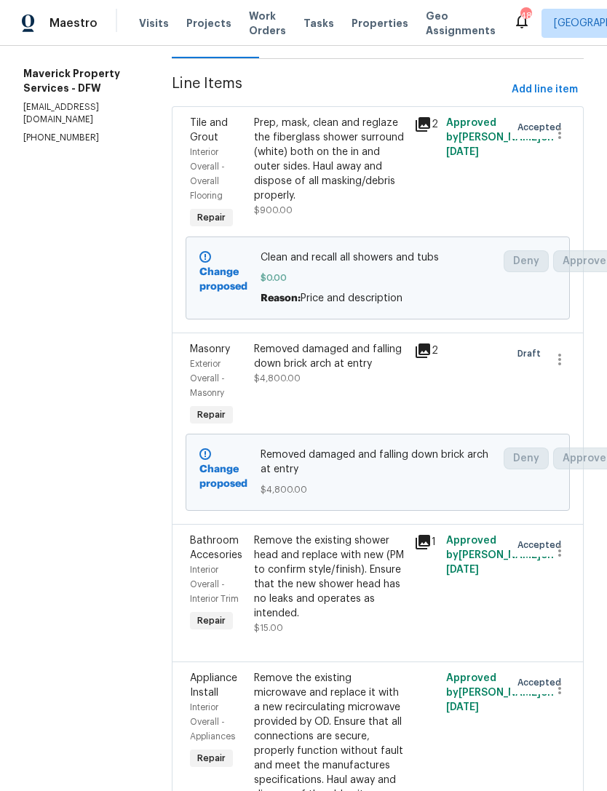
click at [359, 28] on span "Properties" at bounding box center [380, 23] width 57 height 15
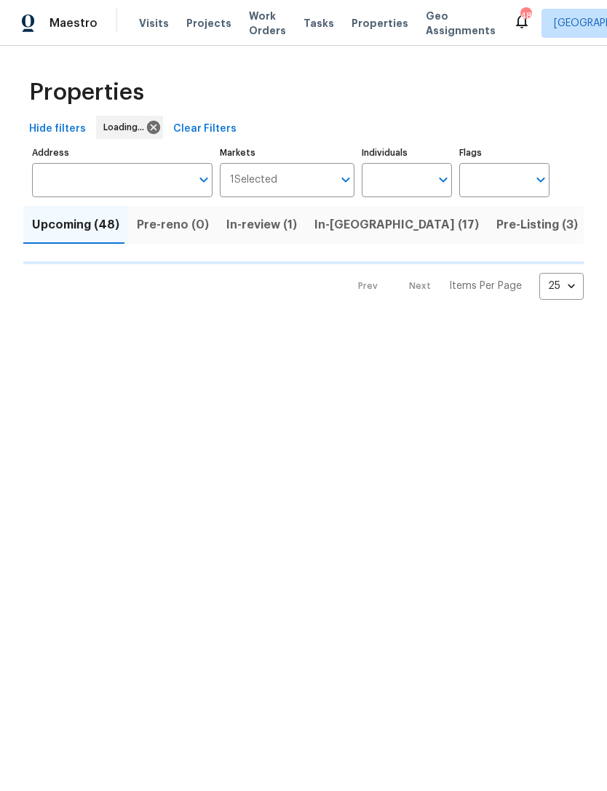
click at [417, 178] on input "Individuals" at bounding box center [396, 180] width 68 height 34
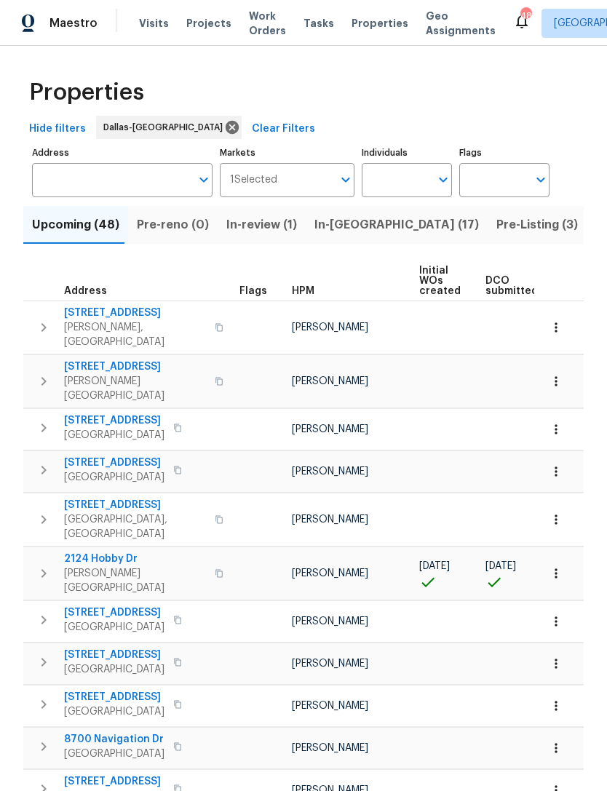
click at [399, 186] on input "Individuals" at bounding box center [396, 180] width 68 height 34
click at [419, 175] on input "Individuals" at bounding box center [396, 180] width 68 height 34
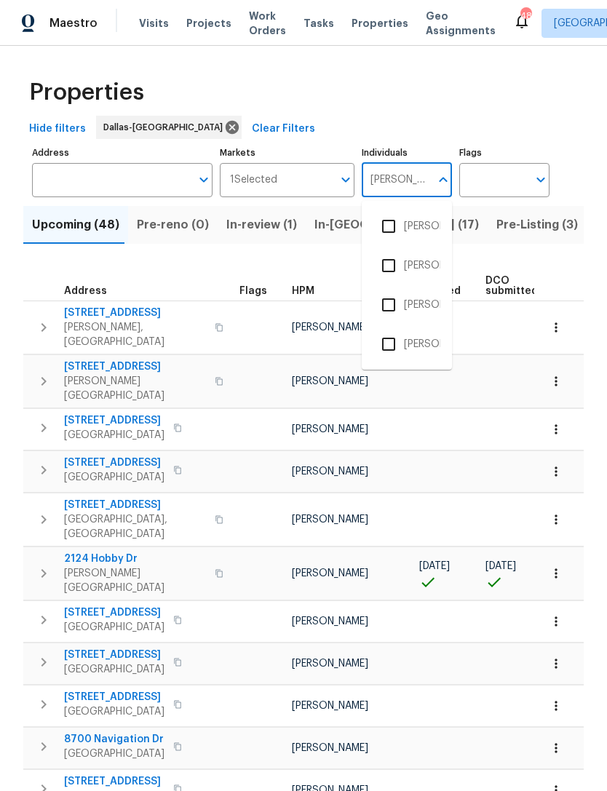
type input "[PERSON_NAME]"
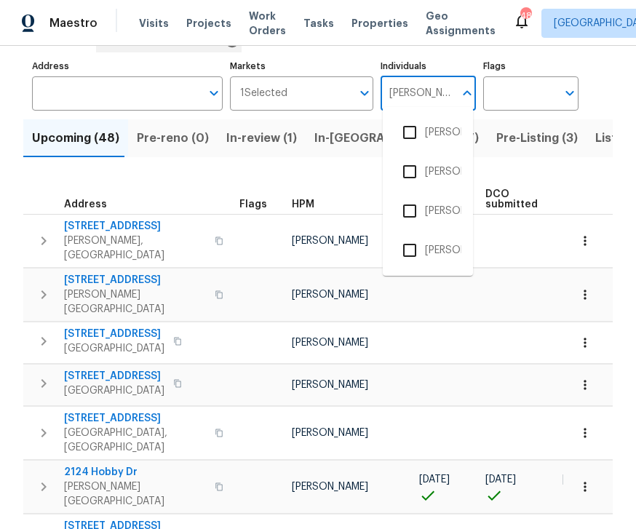
scroll to position [94, 0]
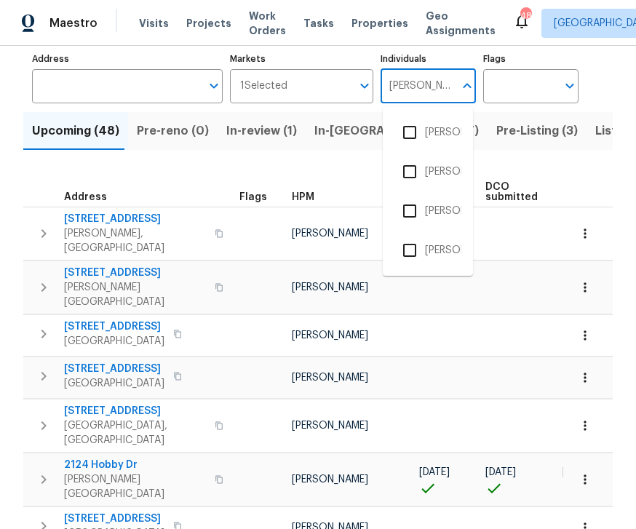
click at [422, 133] on input "checkbox" at bounding box center [410, 132] width 31 height 31
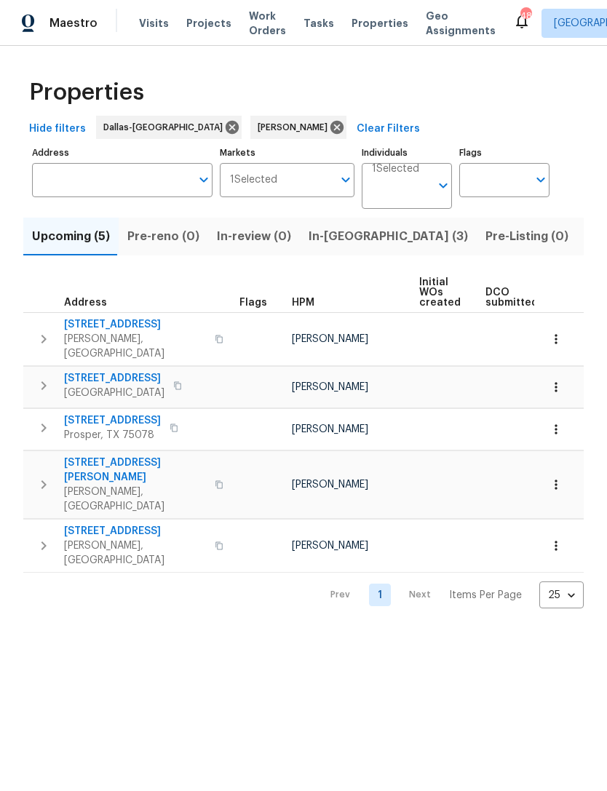
click at [325, 234] on span "In-[GEOGRAPHIC_DATA] (3)" at bounding box center [388, 236] width 159 height 20
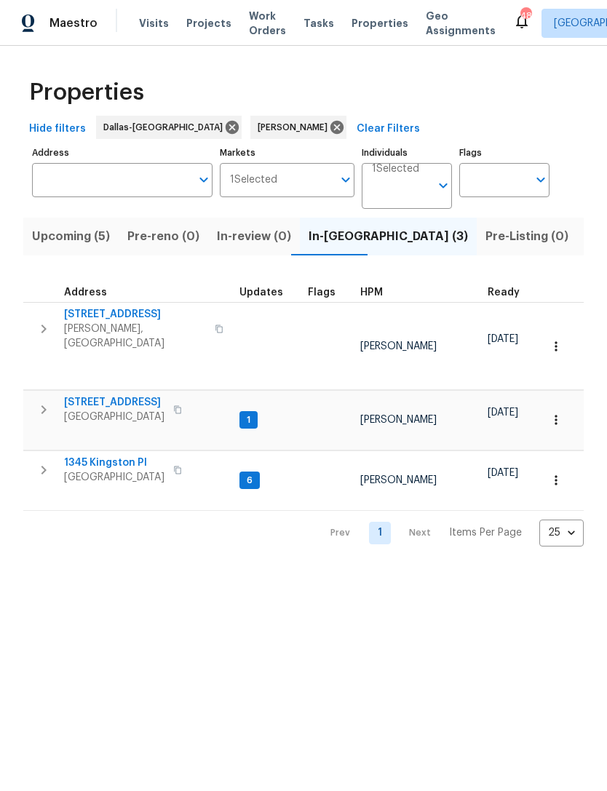
click at [116, 395] on span "[STREET_ADDRESS]" at bounding box center [114, 402] width 100 height 15
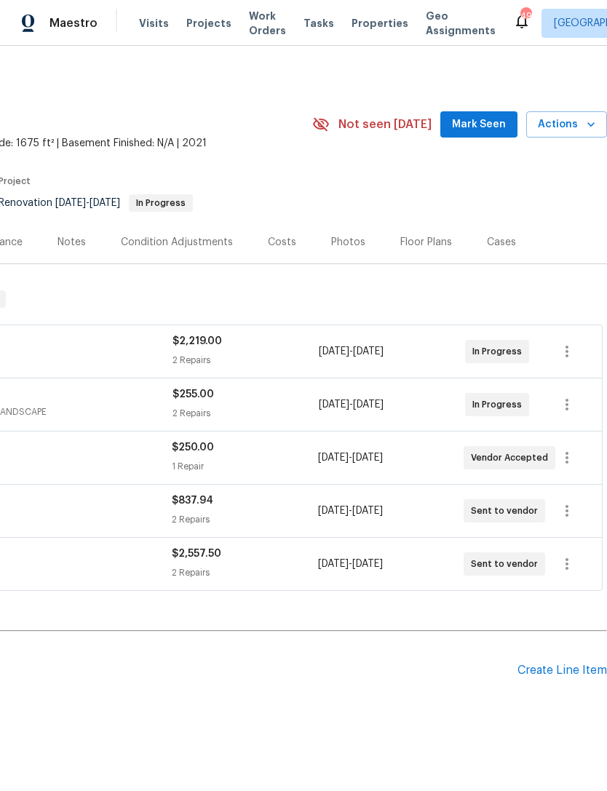
scroll to position [0, 215]
click at [489, 132] on span "Mark Seen" at bounding box center [479, 125] width 54 height 18
click at [178, 240] on div "Condition Adjustments" at bounding box center [177, 242] width 112 height 15
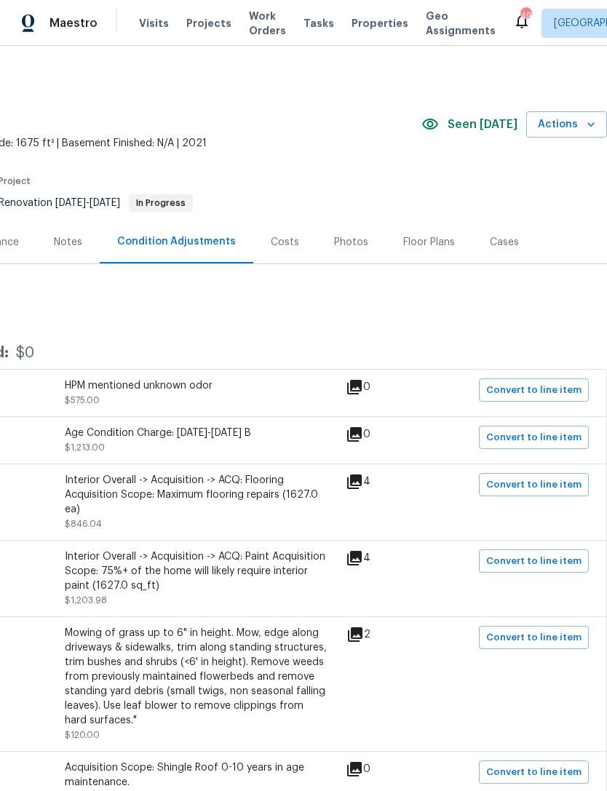
click at [70, 236] on div "Notes" at bounding box center [68, 242] width 28 height 15
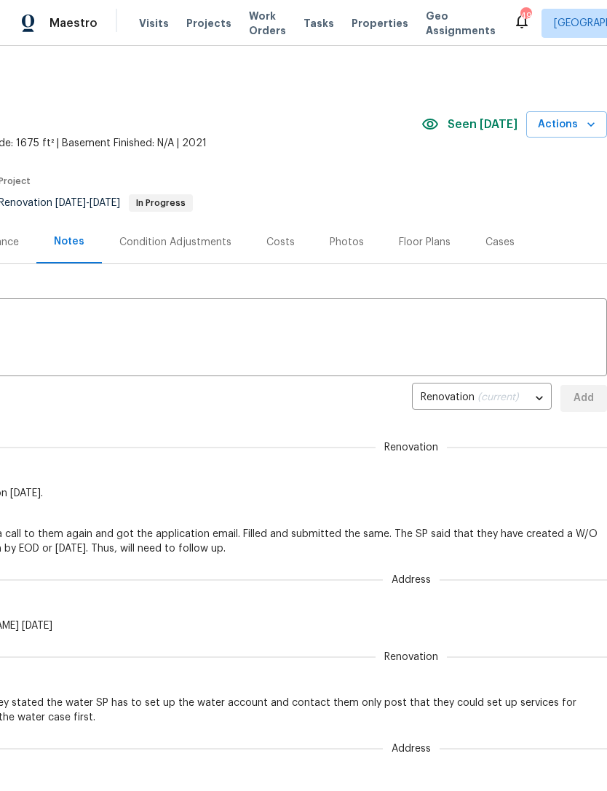
click at [357, 334] on textarea at bounding box center [195, 339] width 805 height 51
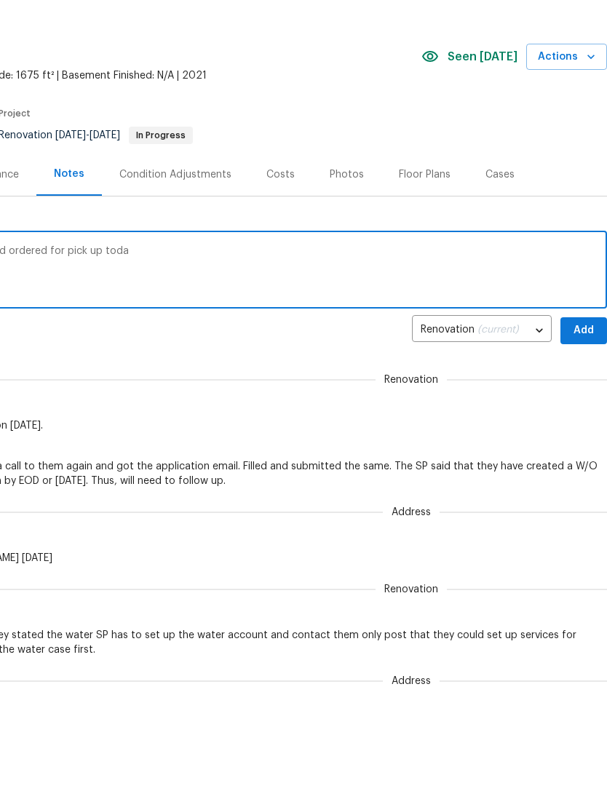
scroll to position [0, 215]
type textarea "Gc on site painting, additional paint needed ordered for pick up today"
click at [585, 389] on span "Add" at bounding box center [583, 398] width 23 height 18
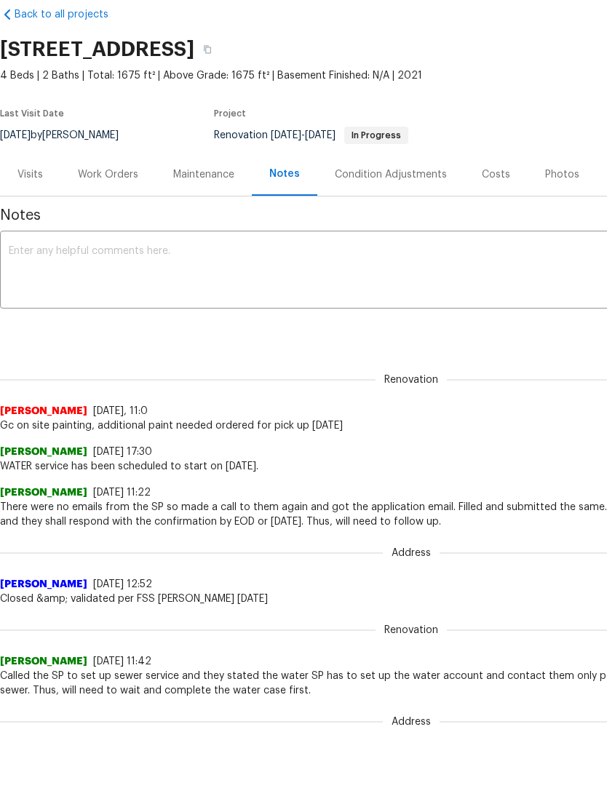
scroll to position [0, 0]
